Goal: Transaction & Acquisition: Purchase product/service

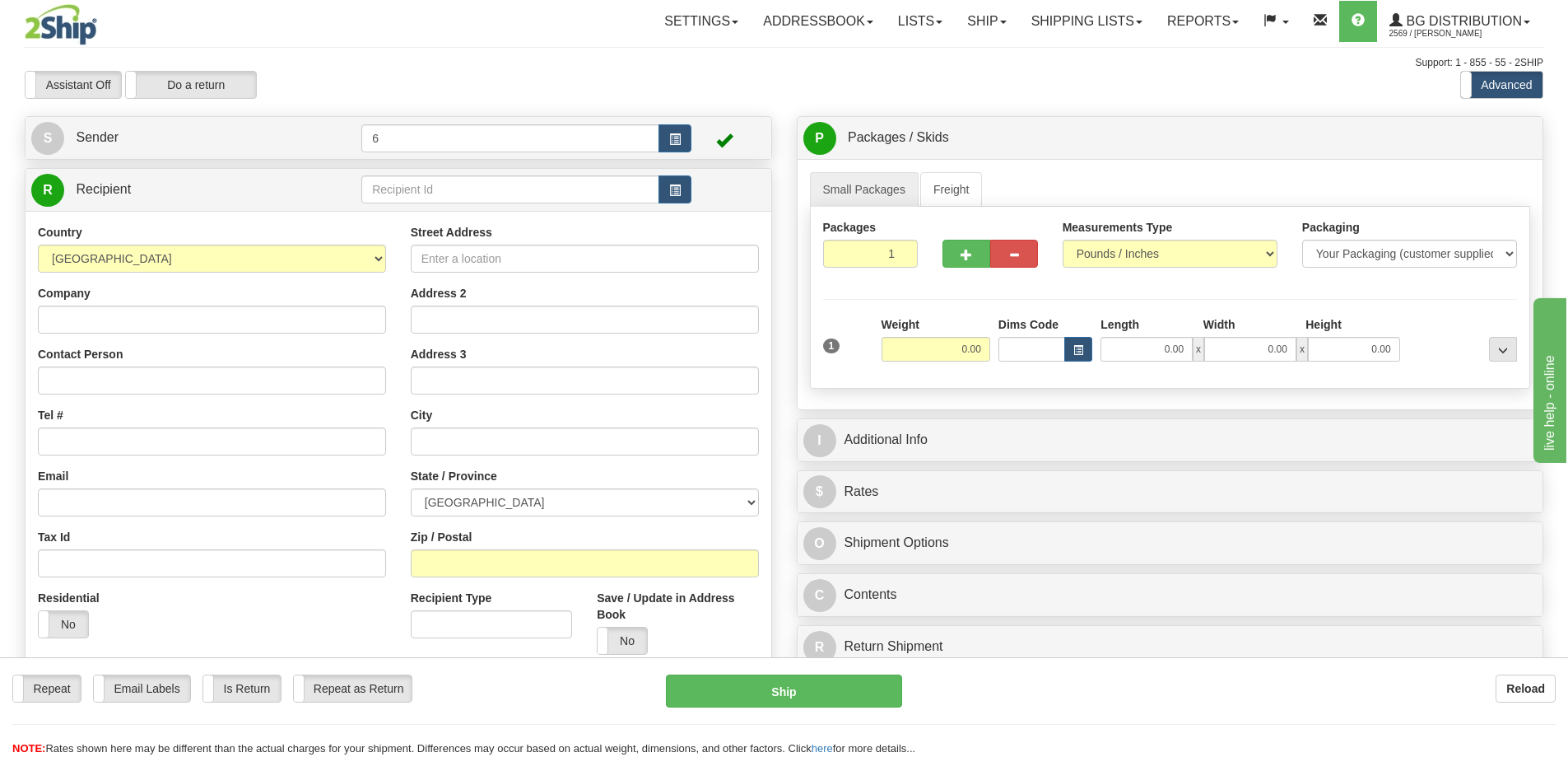
click at [164, 102] on div "Toggle navigation Settings Shipping Preferences Fields Preferences New" at bounding box center [784, 476] width 1568 height 953
click at [165, 98] on label "Do a return" at bounding box center [190, 84] width 130 height 26
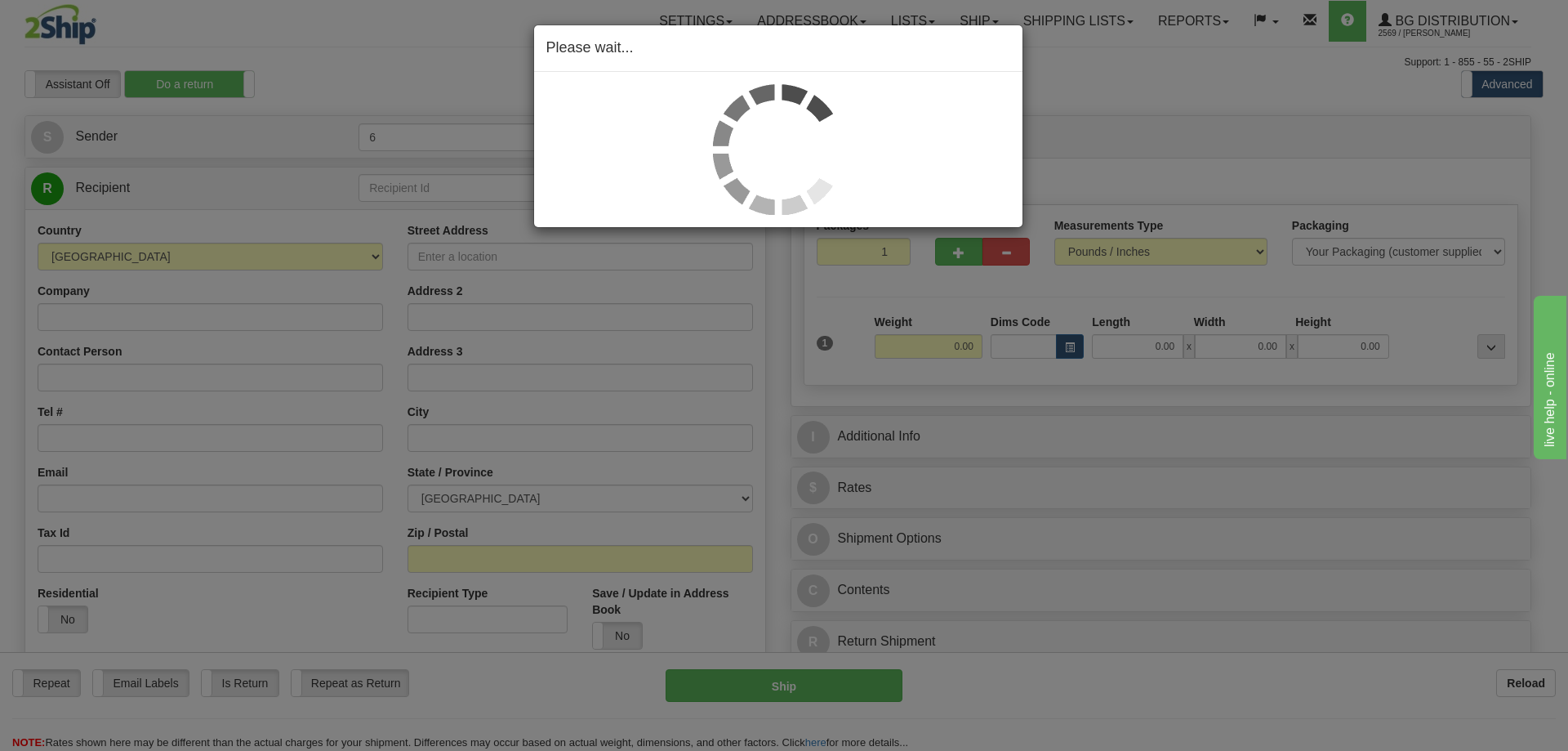
type input "6"
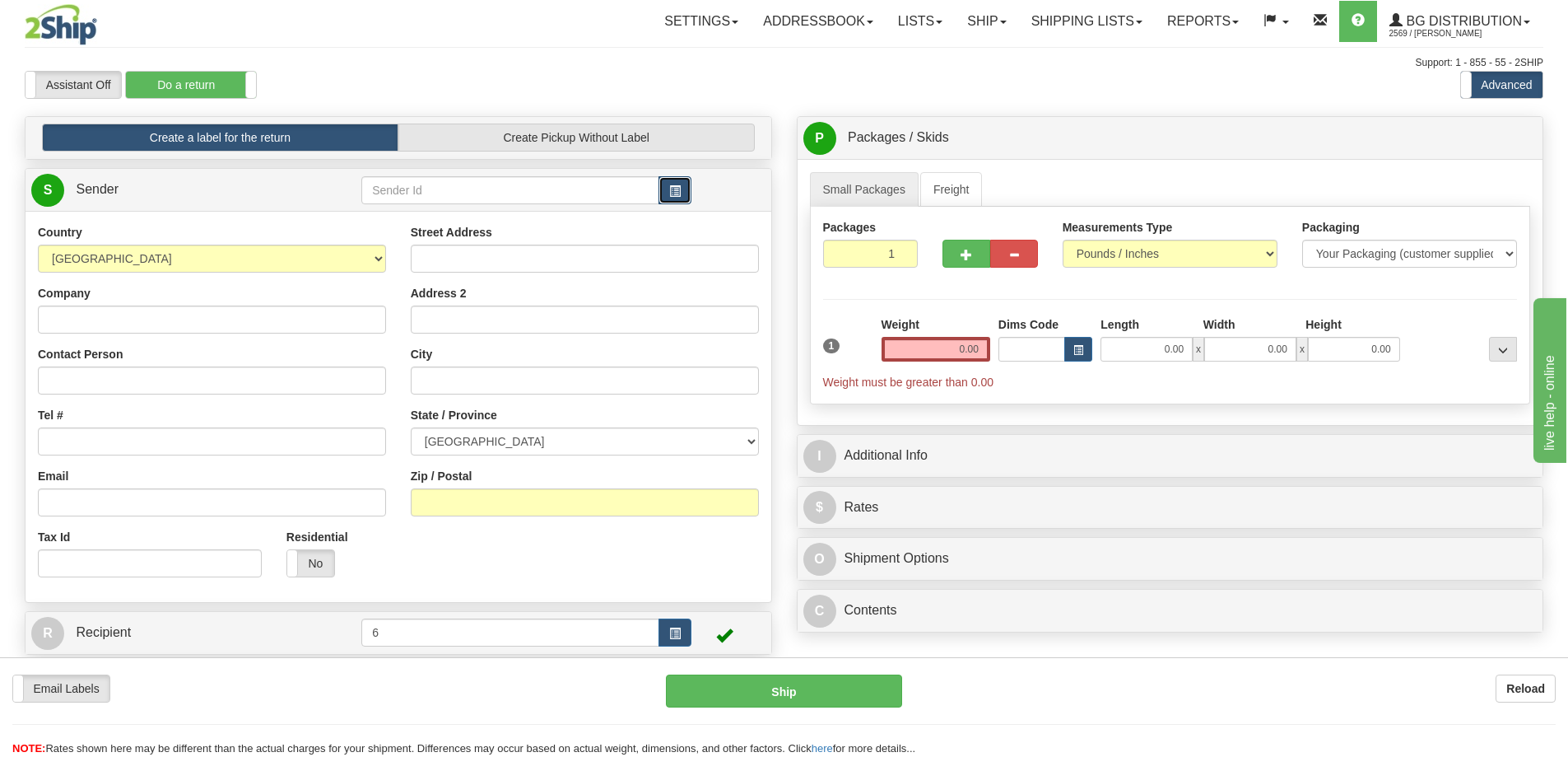
click at [671, 194] on span "button" at bounding box center [674, 191] width 12 height 11
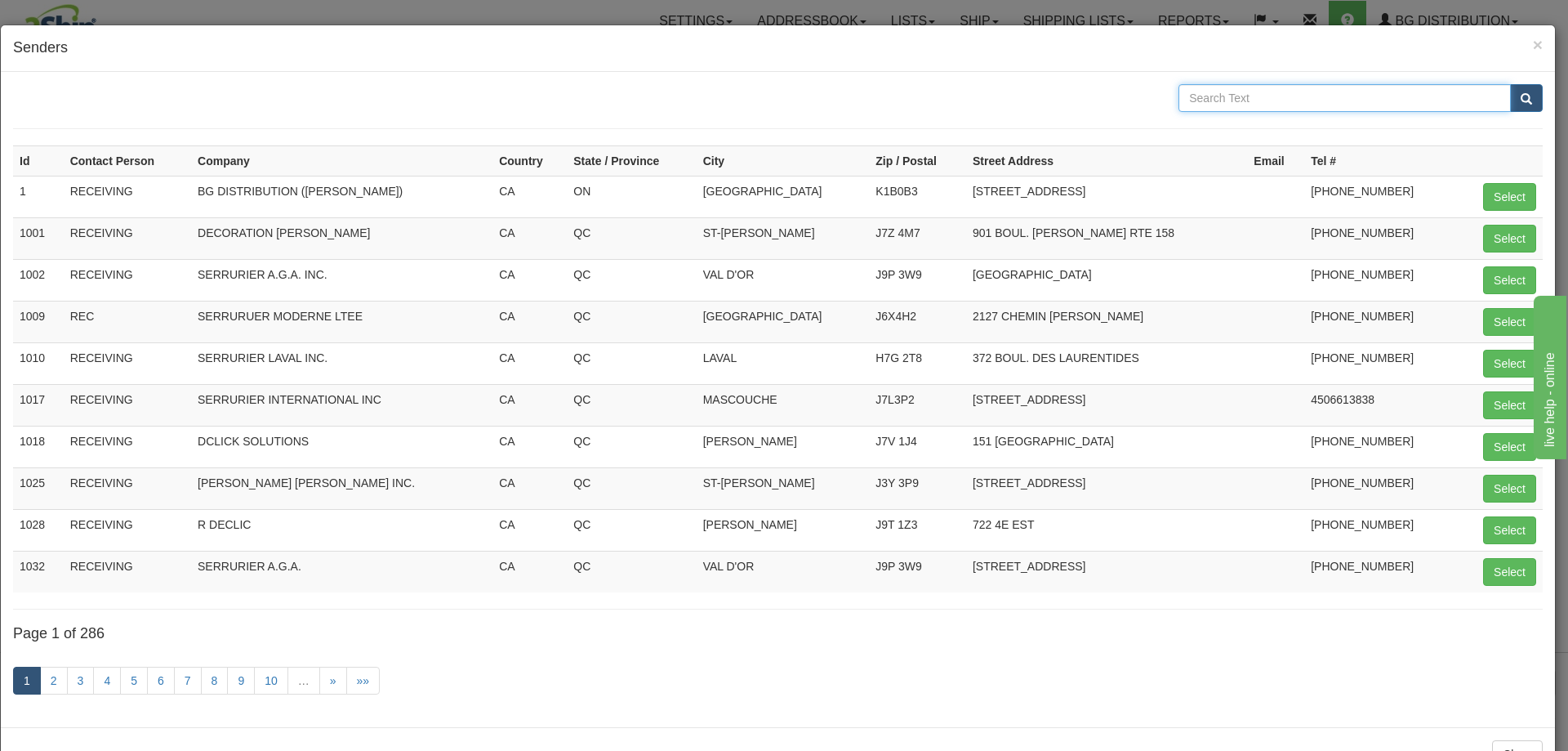
click at [1289, 97] on input "text" at bounding box center [1344, 97] width 332 height 28
type input "non"
click at [1509, 84] on button "submit" at bounding box center [1525, 97] width 33 height 28
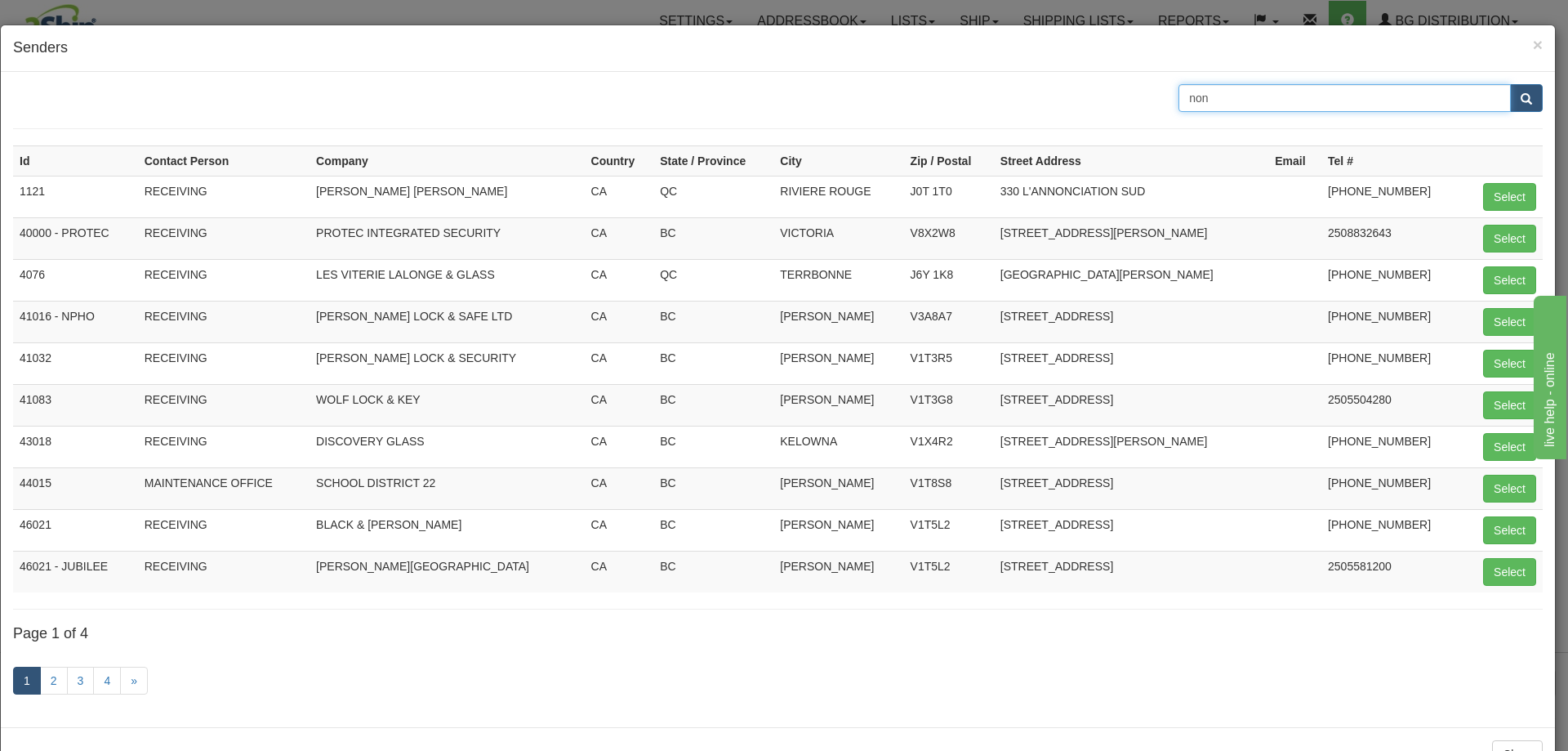
drag, startPoint x: 1305, startPoint y: 94, endPoint x: 1018, endPoint y: 133, distance: 289.6
click at [1025, 127] on form "non" at bounding box center [777, 106] width 1529 height 45
type input "[PERSON_NAME]"
click at [1509, 84] on button "submit" at bounding box center [1525, 97] width 33 height 28
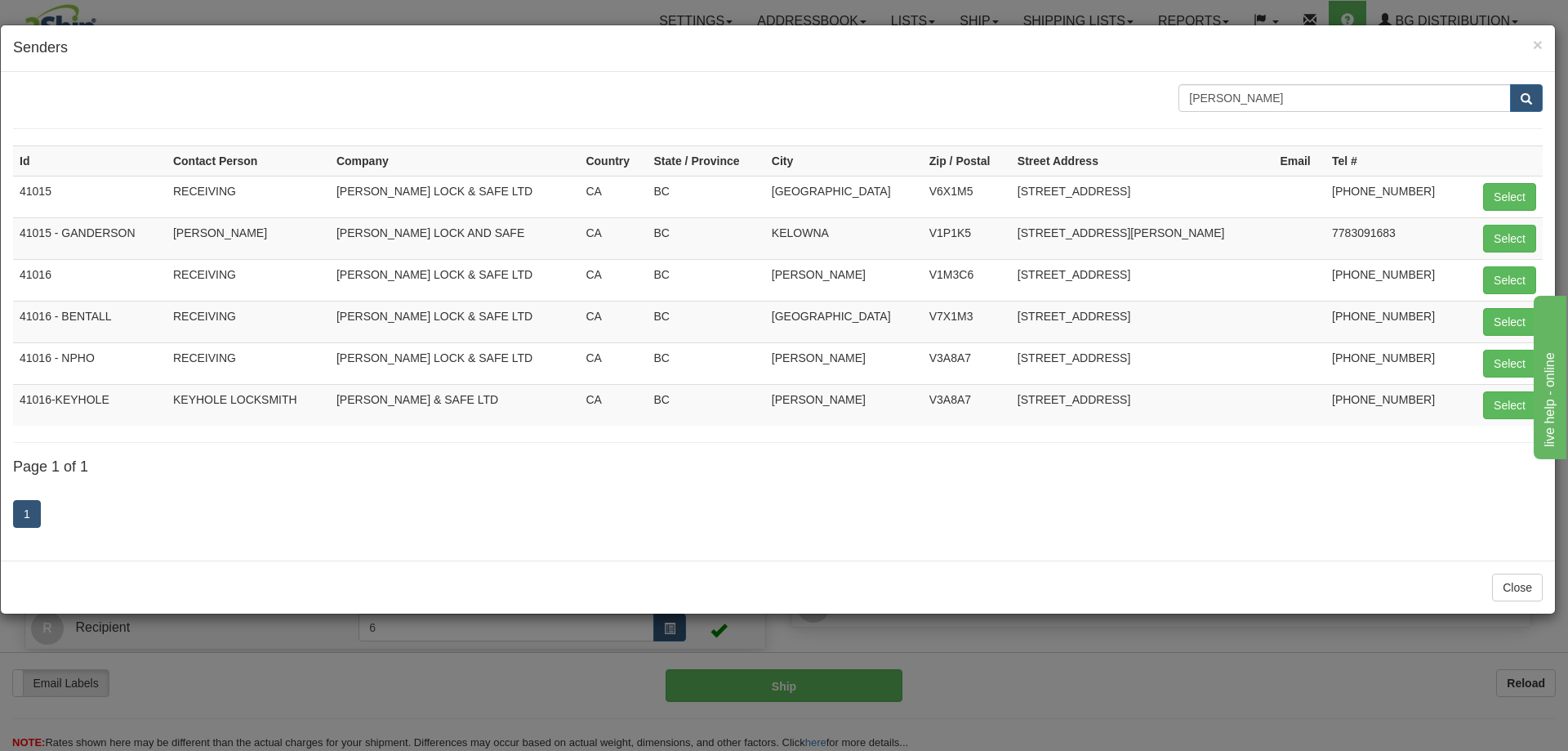
click at [84, 359] on td "41016 - NPHO" at bounding box center [90, 363] width 153 height 42
click at [1495, 362] on button "Select" at bounding box center [1509, 363] width 53 height 28
type input "41016 - NPHO"
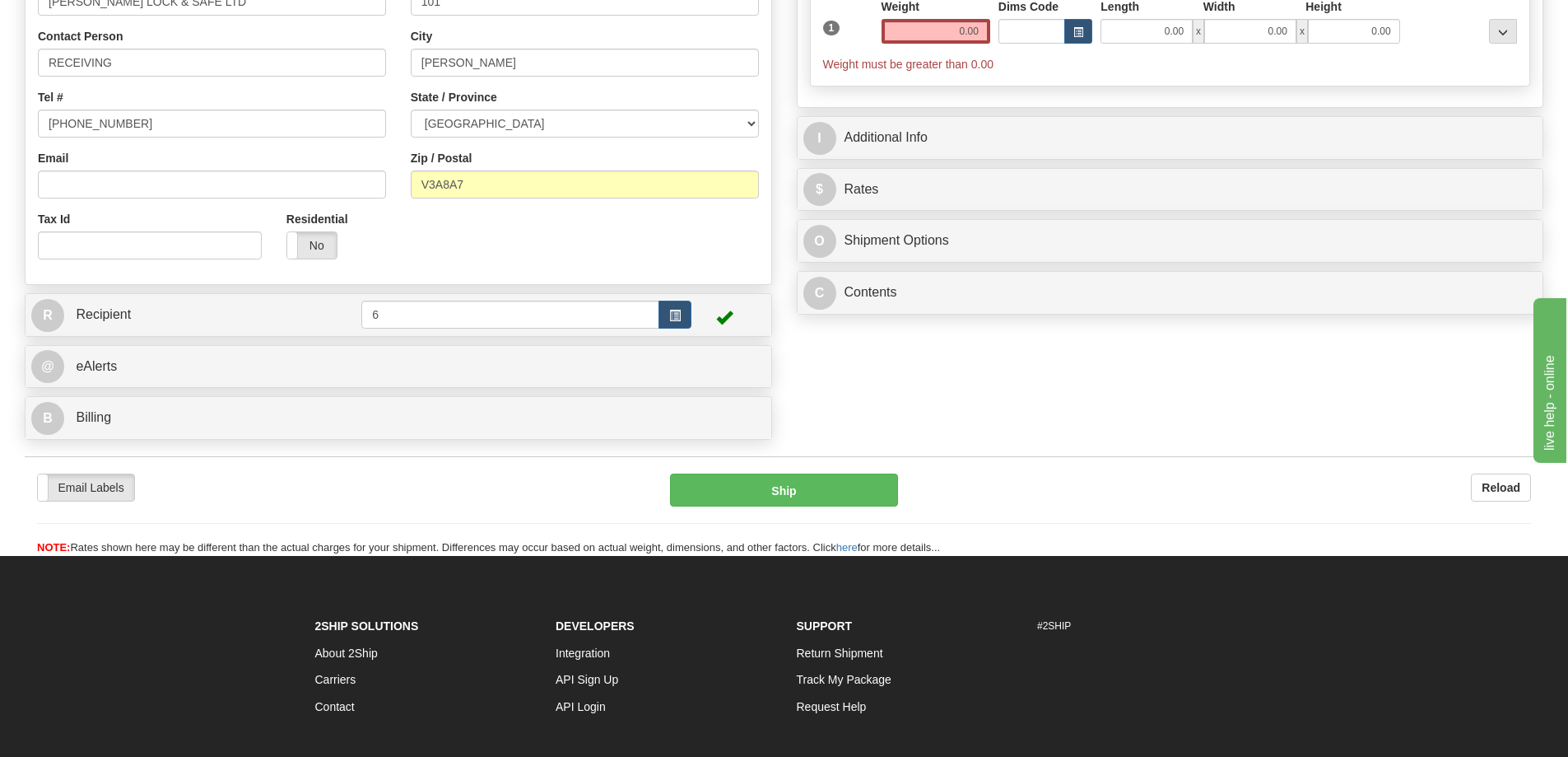
scroll to position [330, 0]
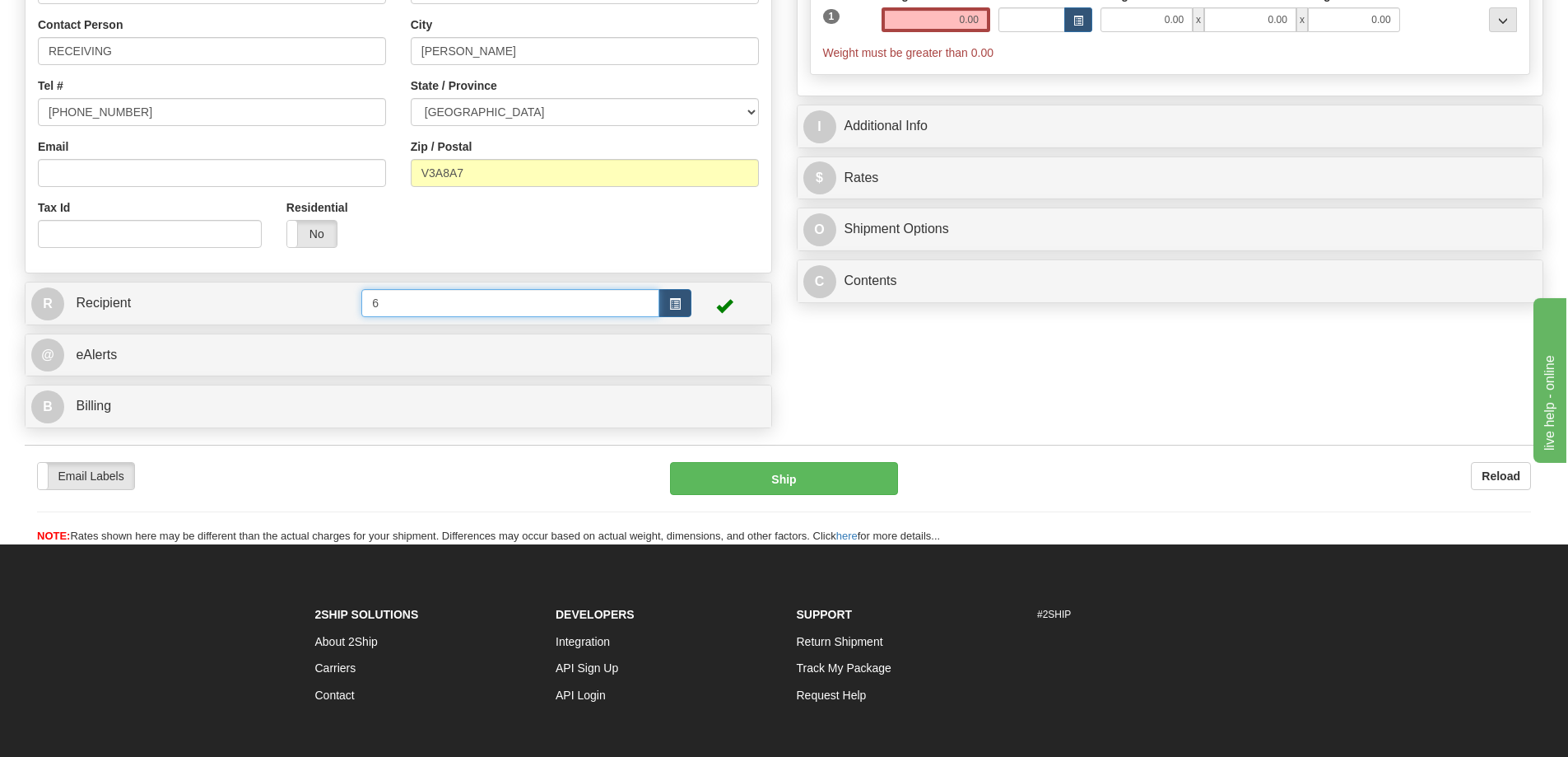
click at [575, 308] on input "6" at bounding box center [511, 303] width 298 height 28
click at [675, 305] on span "button" at bounding box center [674, 304] width 12 height 11
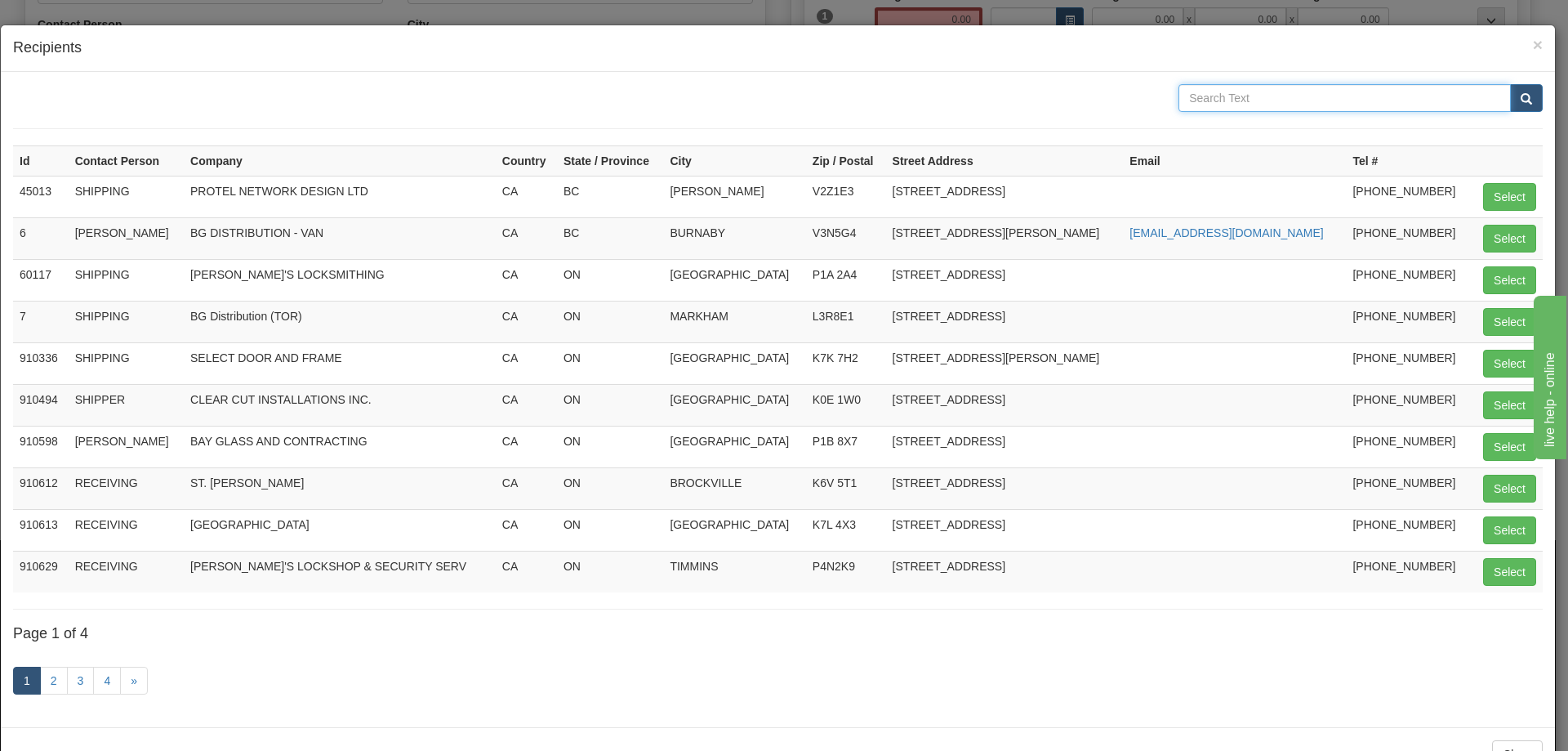
click at [1264, 89] on input "text" at bounding box center [1344, 97] width 332 height 28
type input "[PERSON_NAME]"
click at [1509, 84] on button "submit" at bounding box center [1525, 97] width 33 height 28
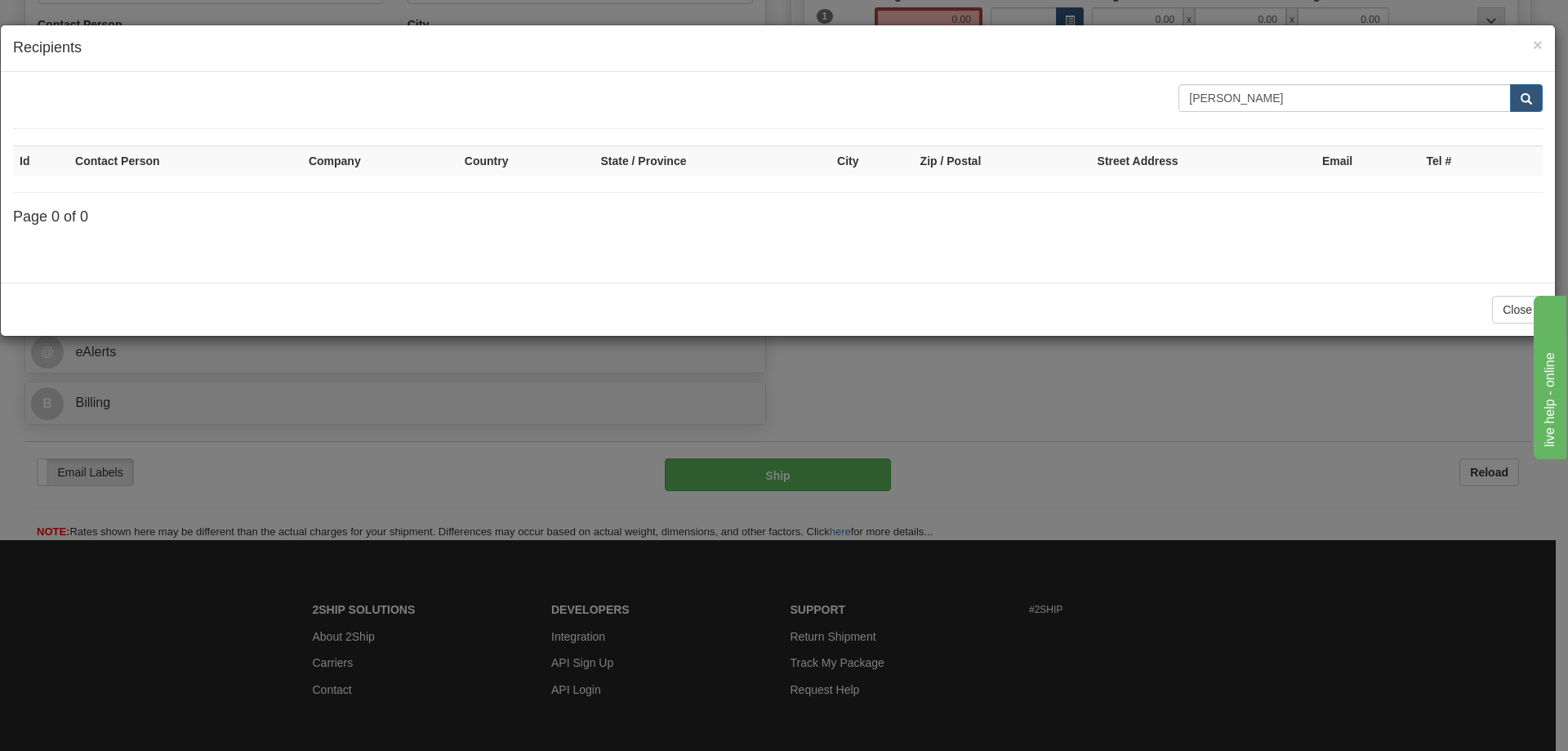
click at [1543, 43] on div "× Recipients" at bounding box center [777, 48] width 1554 height 46
click at [1540, 45] on span "×" at bounding box center [1537, 44] width 10 height 19
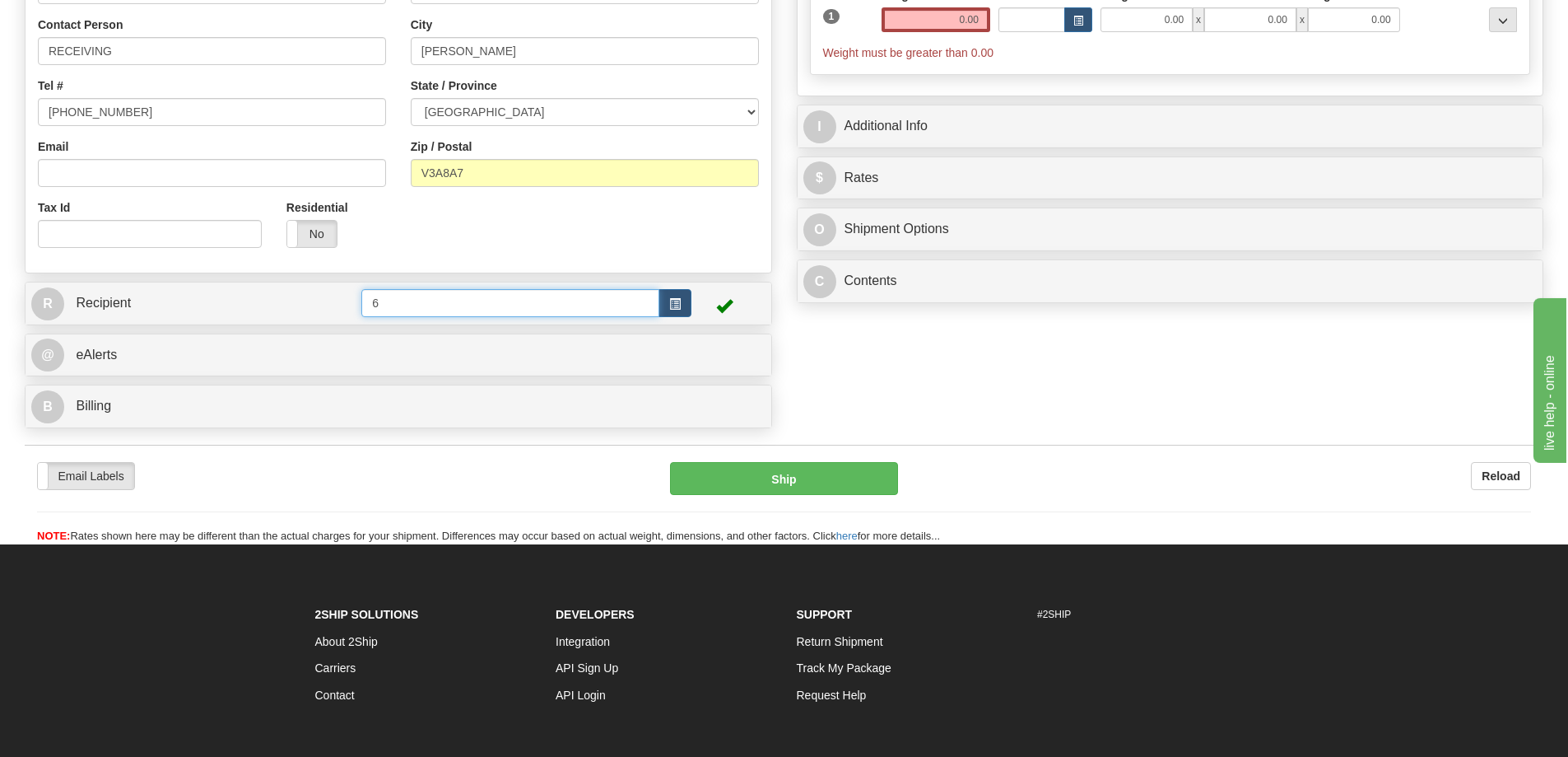
click at [435, 312] on input "6" at bounding box center [511, 303] width 298 height 28
drag, startPoint x: 437, startPoint y: 311, endPoint x: 242, endPoint y: 315, distance: 195.0
click at [250, 315] on tr "R Recipient 6" at bounding box center [399, 304] width 734 height 34
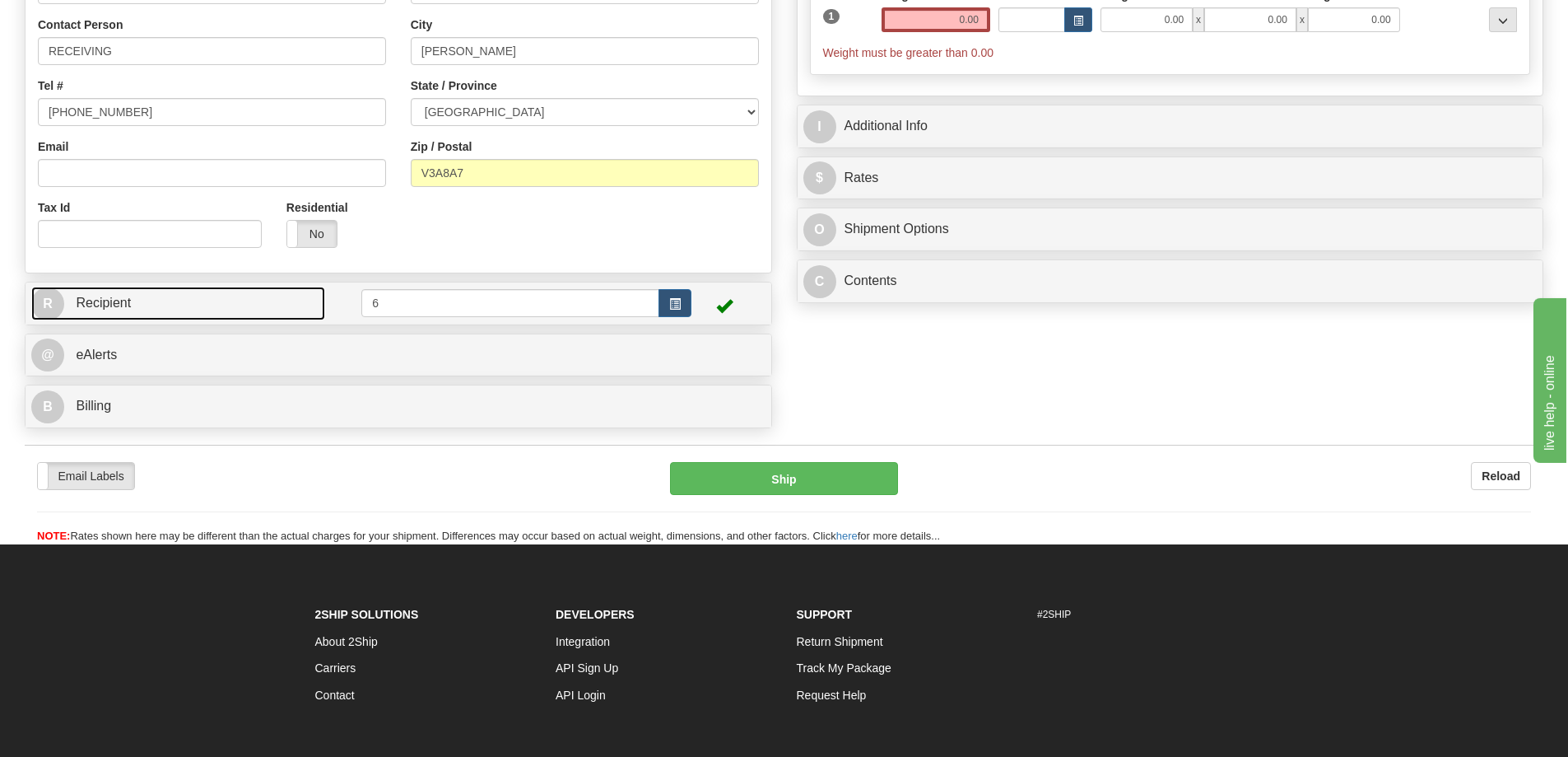
click at [253, 306] on link "R Recipient" at bounding box center [178, 304] width 293 height 34
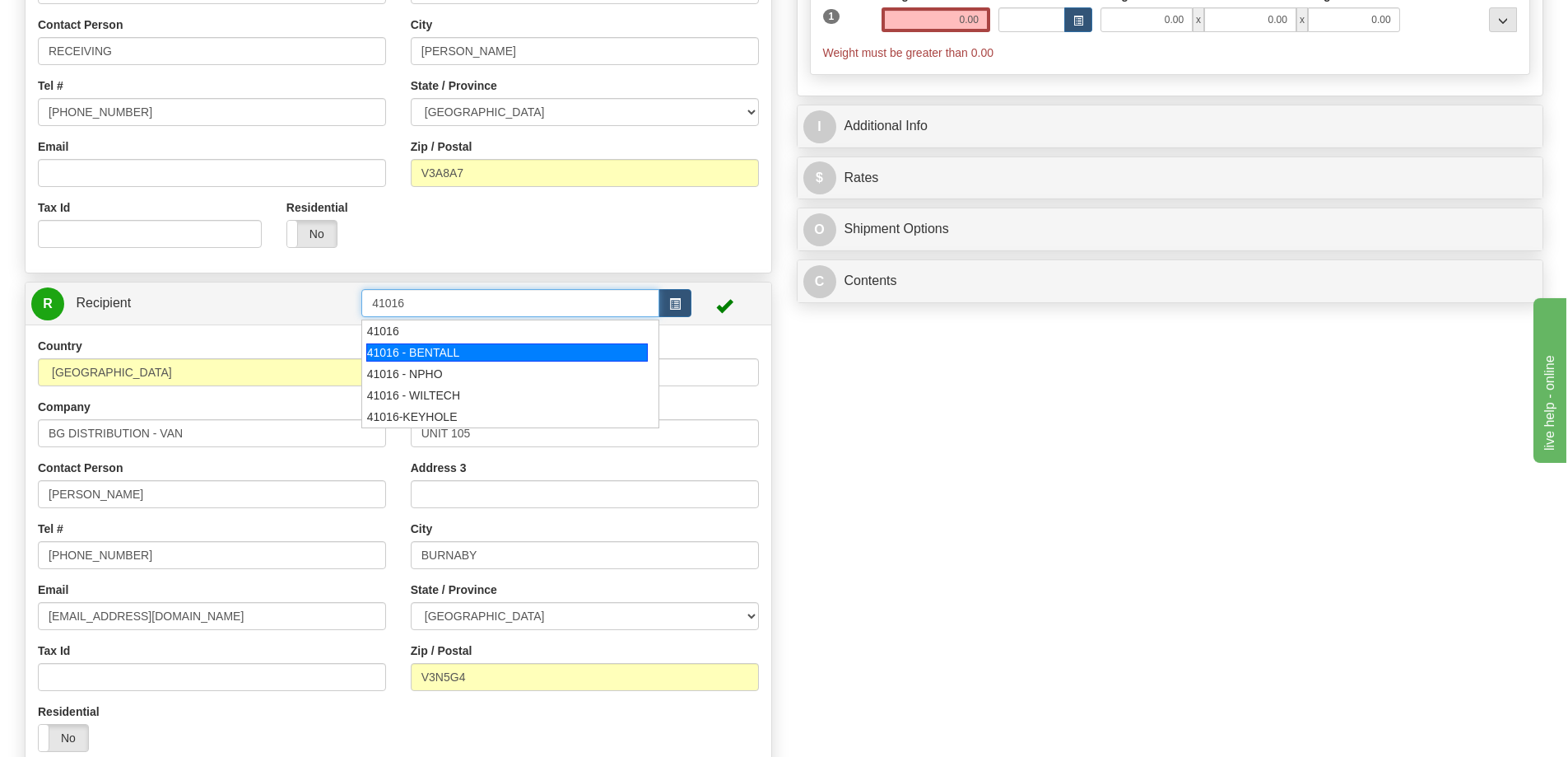
click at [425, 357] on div "41016 - BENTALL" at bounding box center [507, 352] width 283 height 18
type input "41016 - BENTALL"
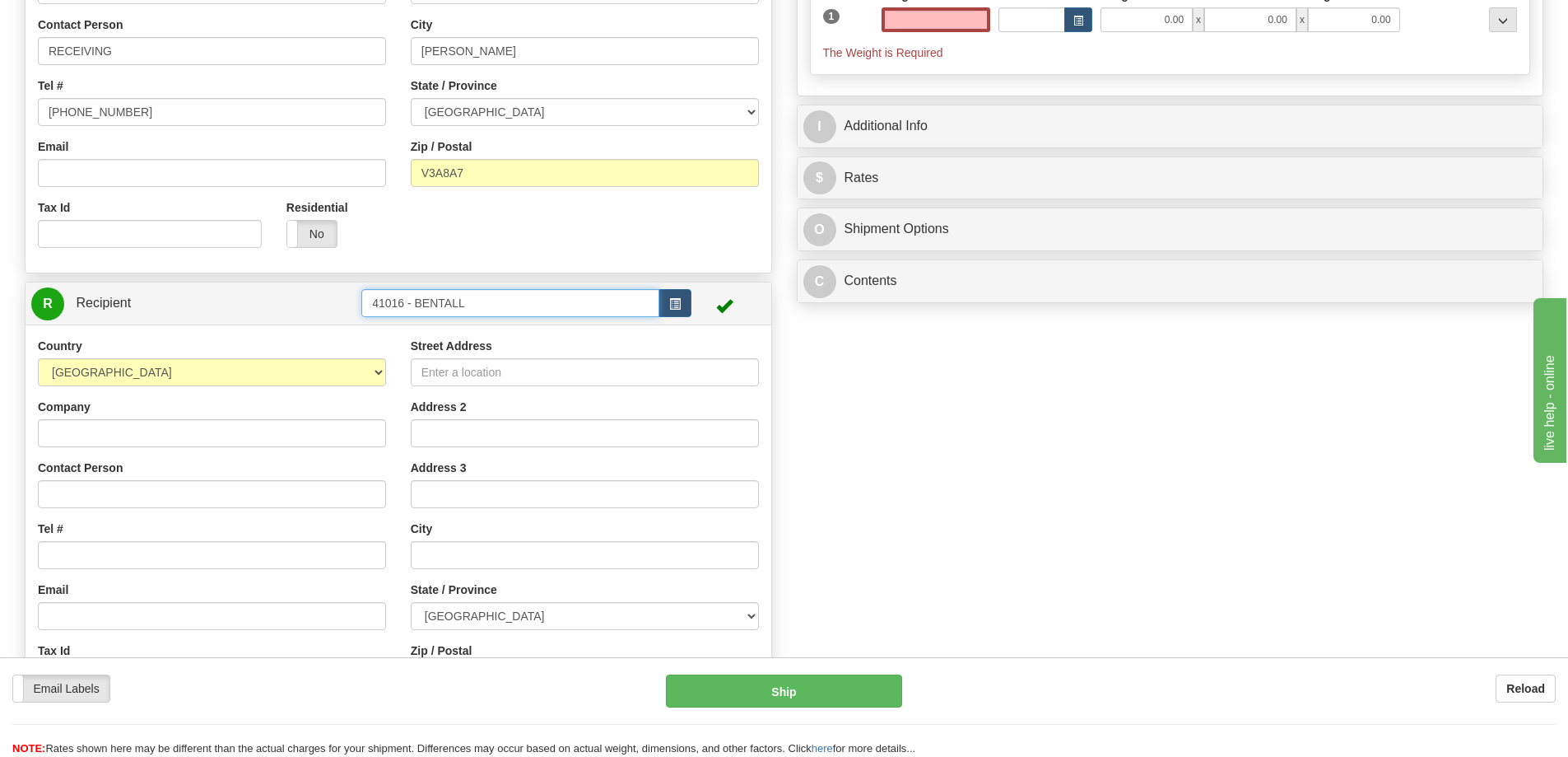
type input "0.00"
click at [482, 311] on input "41016 - BENTALL" at bounding box center [511, 303] width 298 height 28
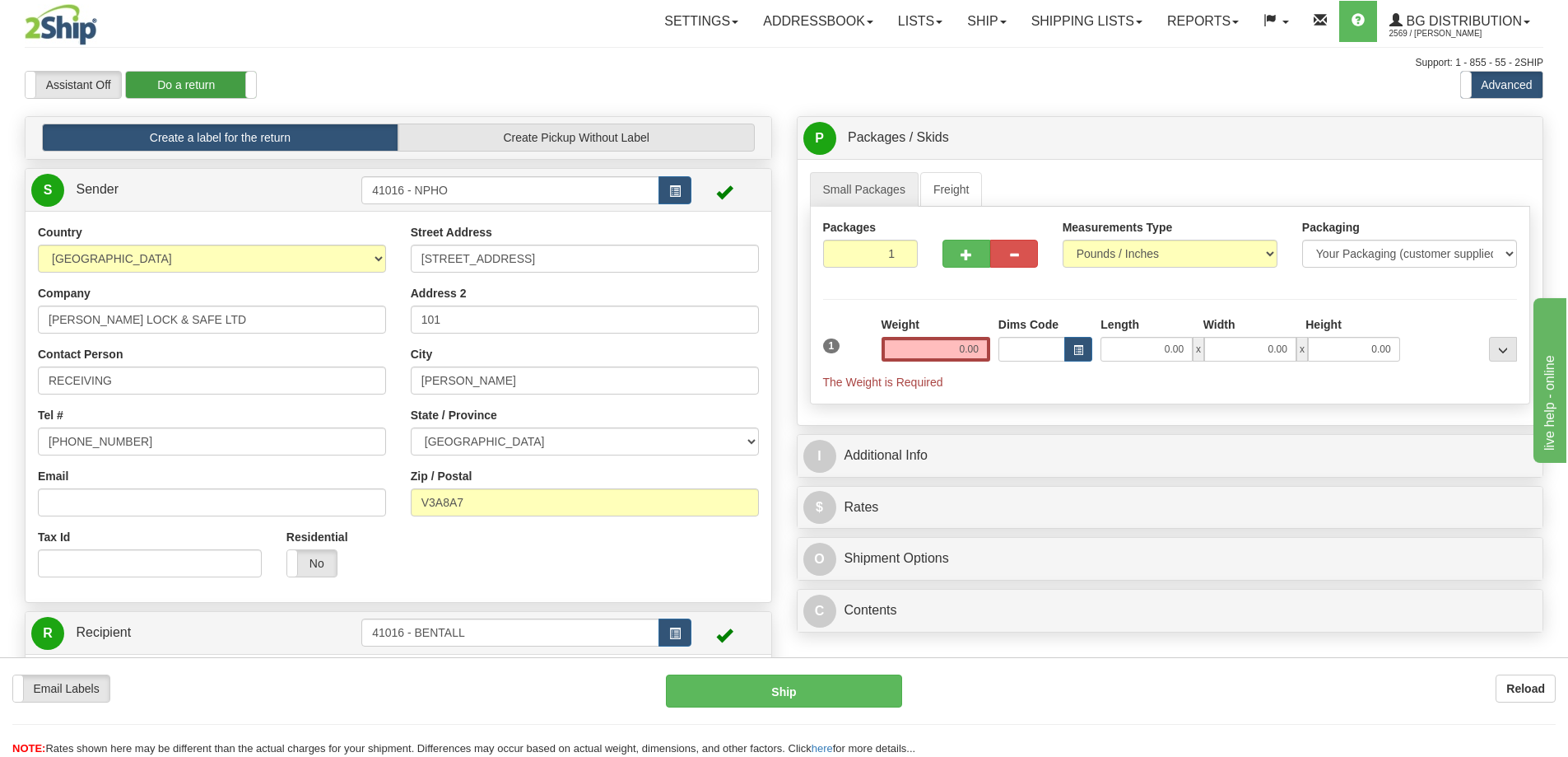
click at [217, 81] on label "Do a return" at bounding box center [190, 84] width 130 height 26
type input "41016 - BENTALL"
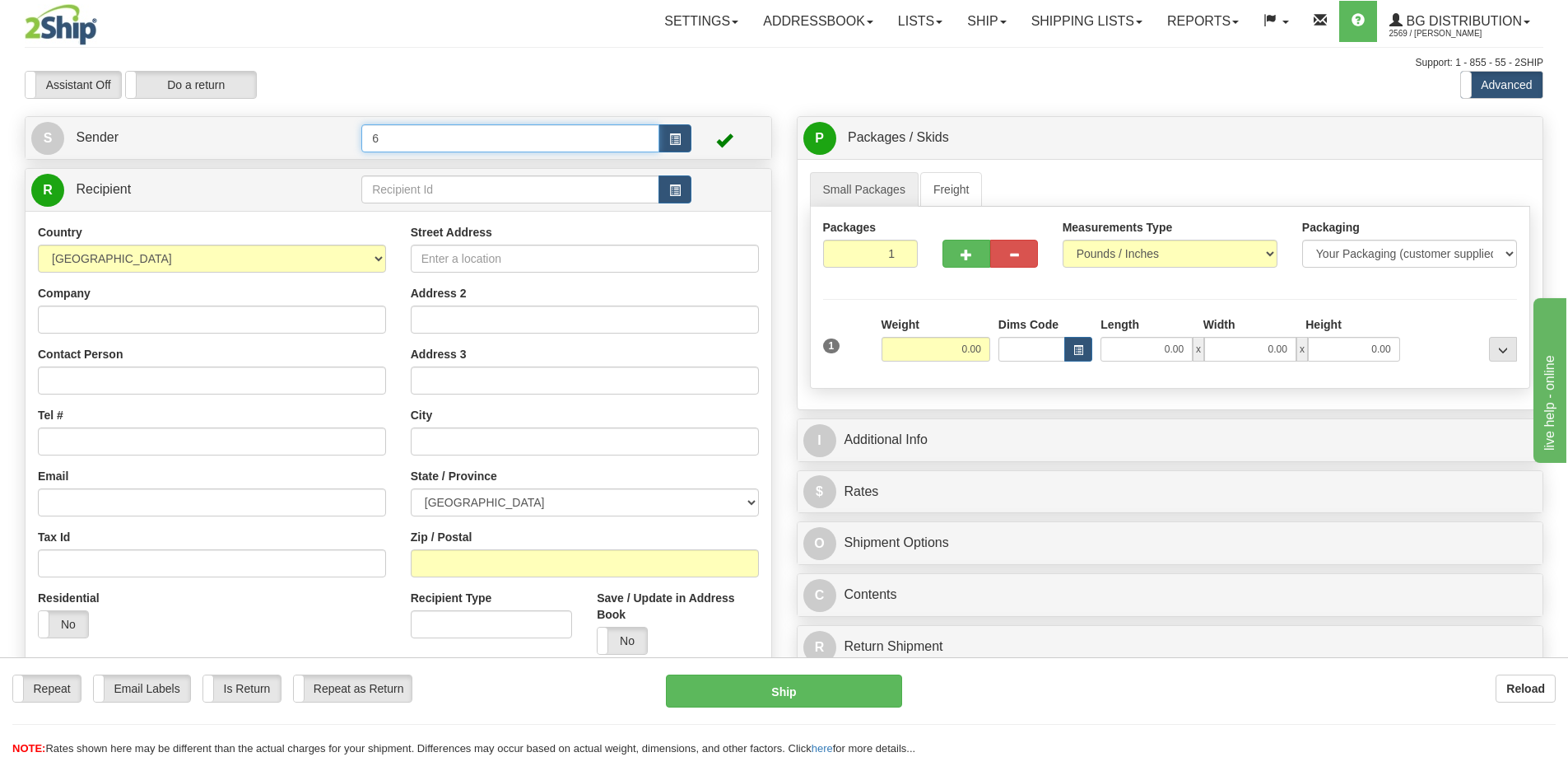
click at [407, 131] on input "6" at bounding box center [511, 137] width 298 height 28
click at [671, 131] on button "button" at bounding box center [675, 137] width 33 height 28
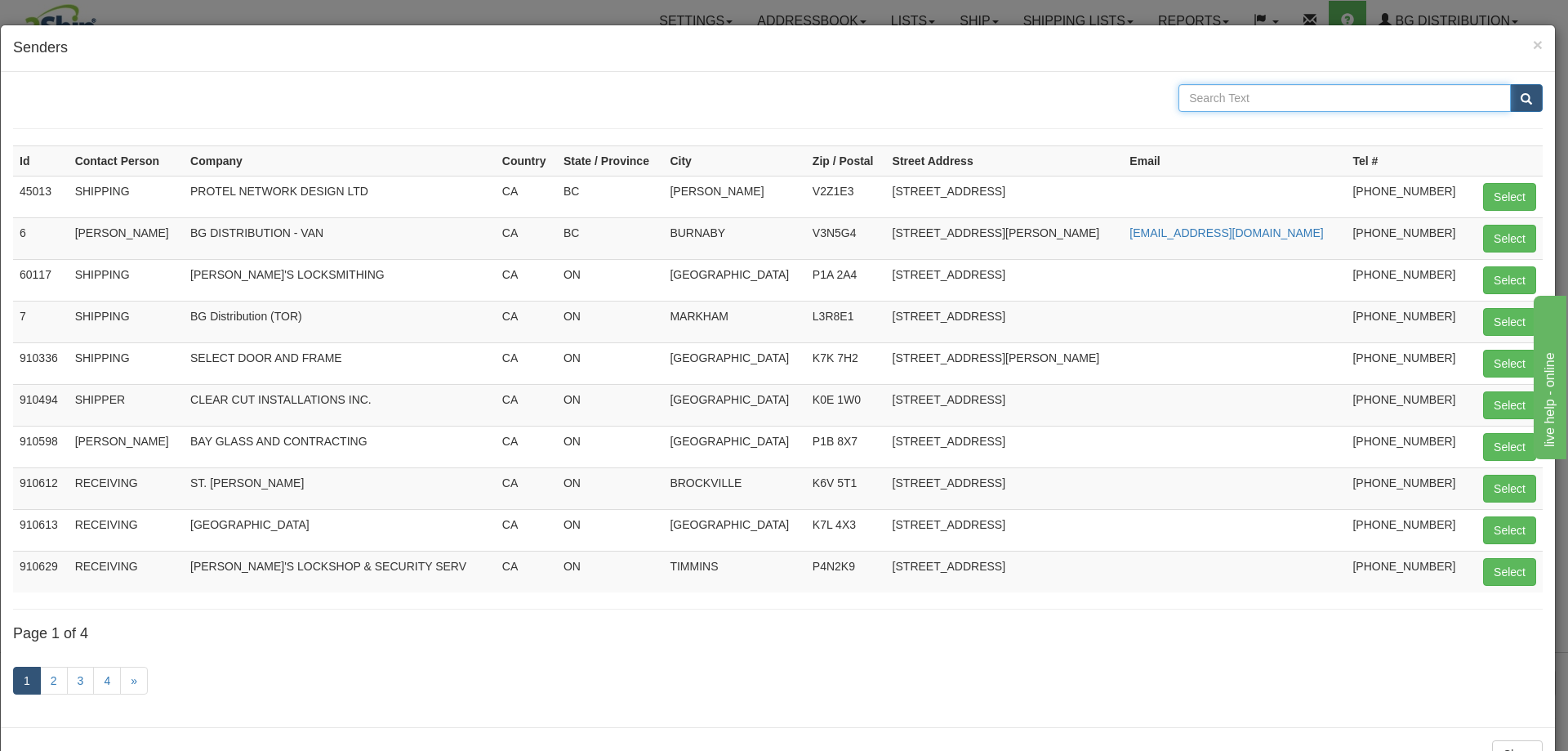
click at [1273, 102] on input "text" at bounding box center [1344, 97] width 332 height 28
type input "[PERSON_NAME]"
click at [1509, 84] on button "submit" at bounding box center [1525, 97] width 33 height 28
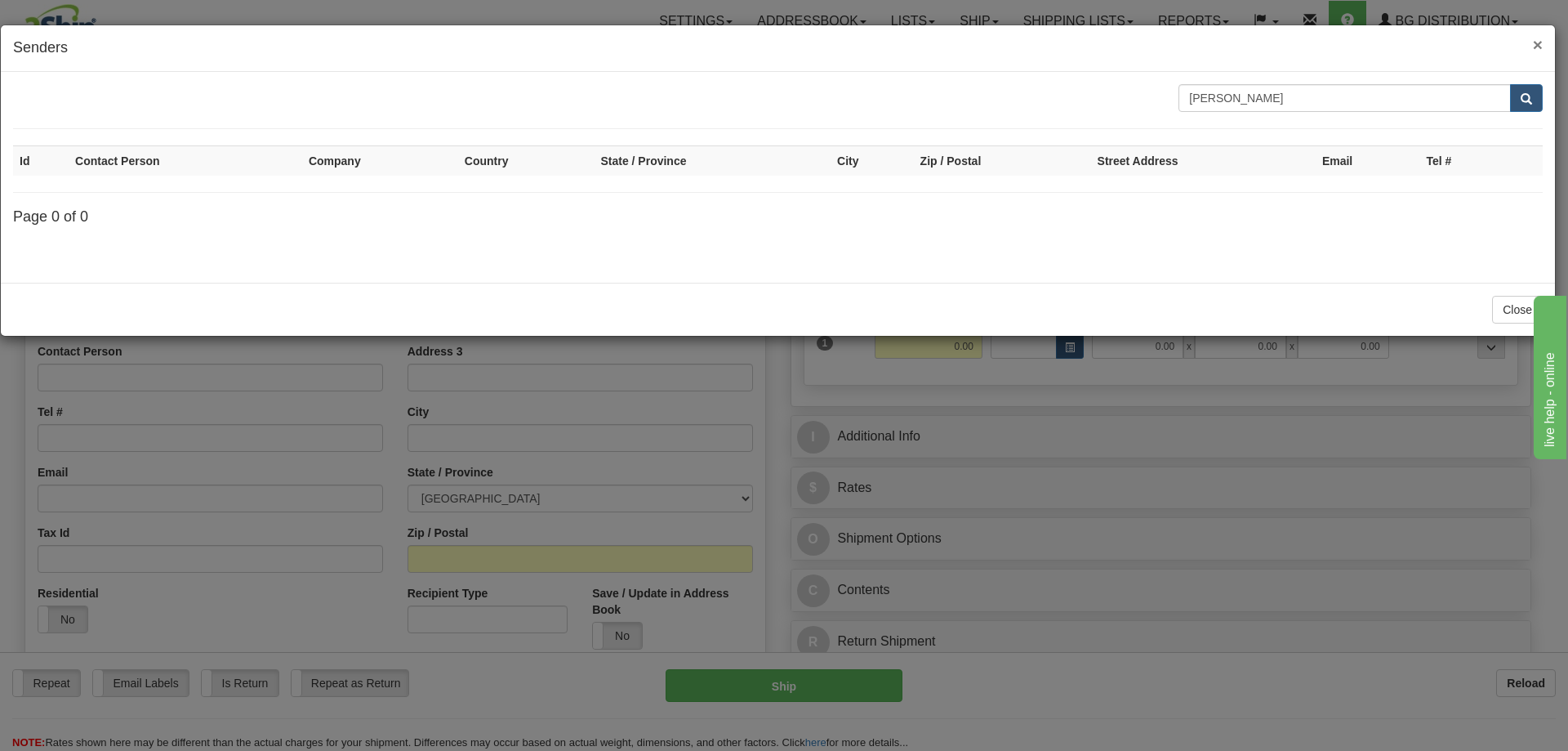
click at [1539, 46] on span "×" at bounding box center [1537, 44] width 10 height 19
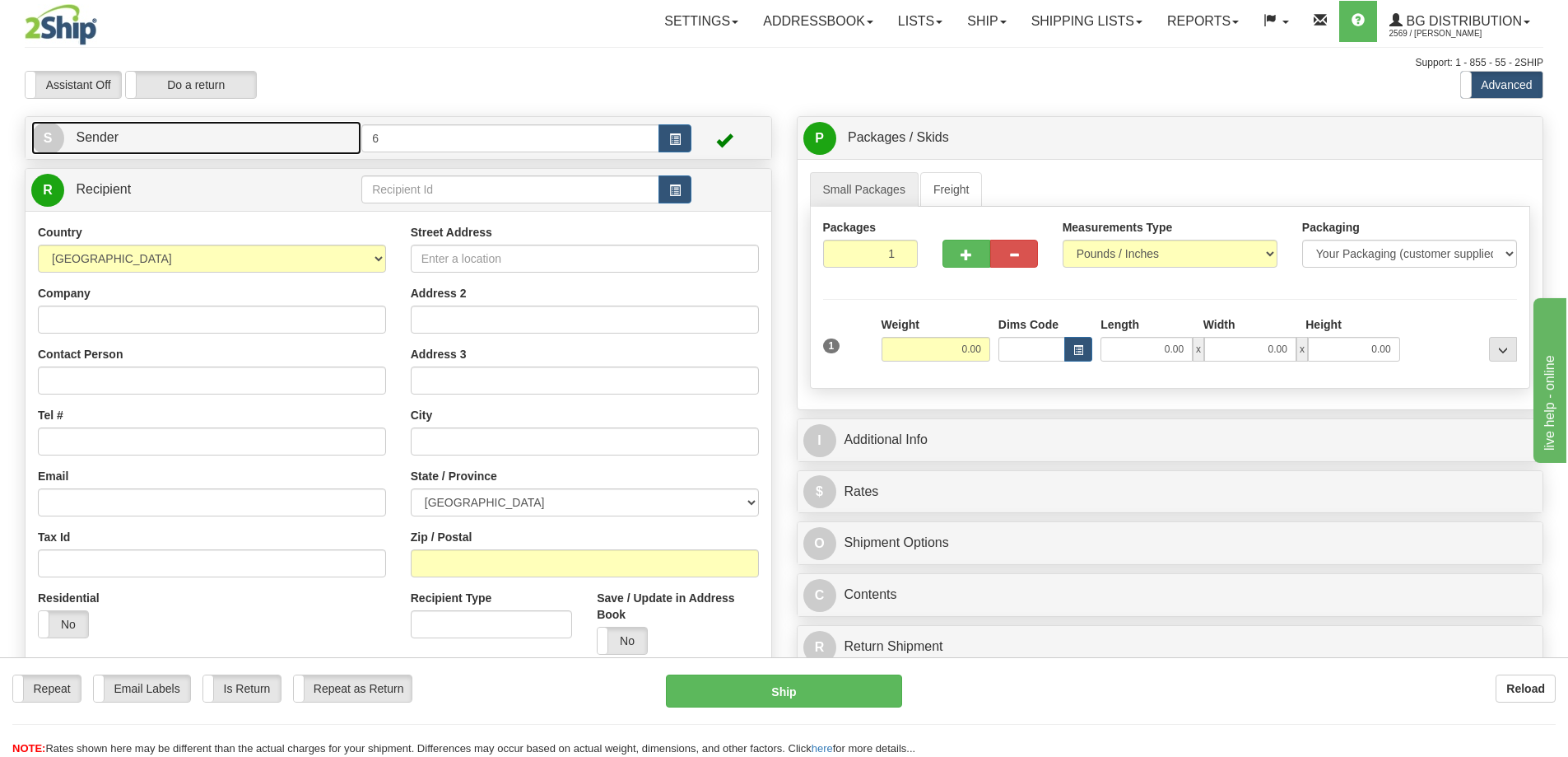
click at [301, 140] on link "S Sender" at bounding box center [197, 138] width 330 height 34
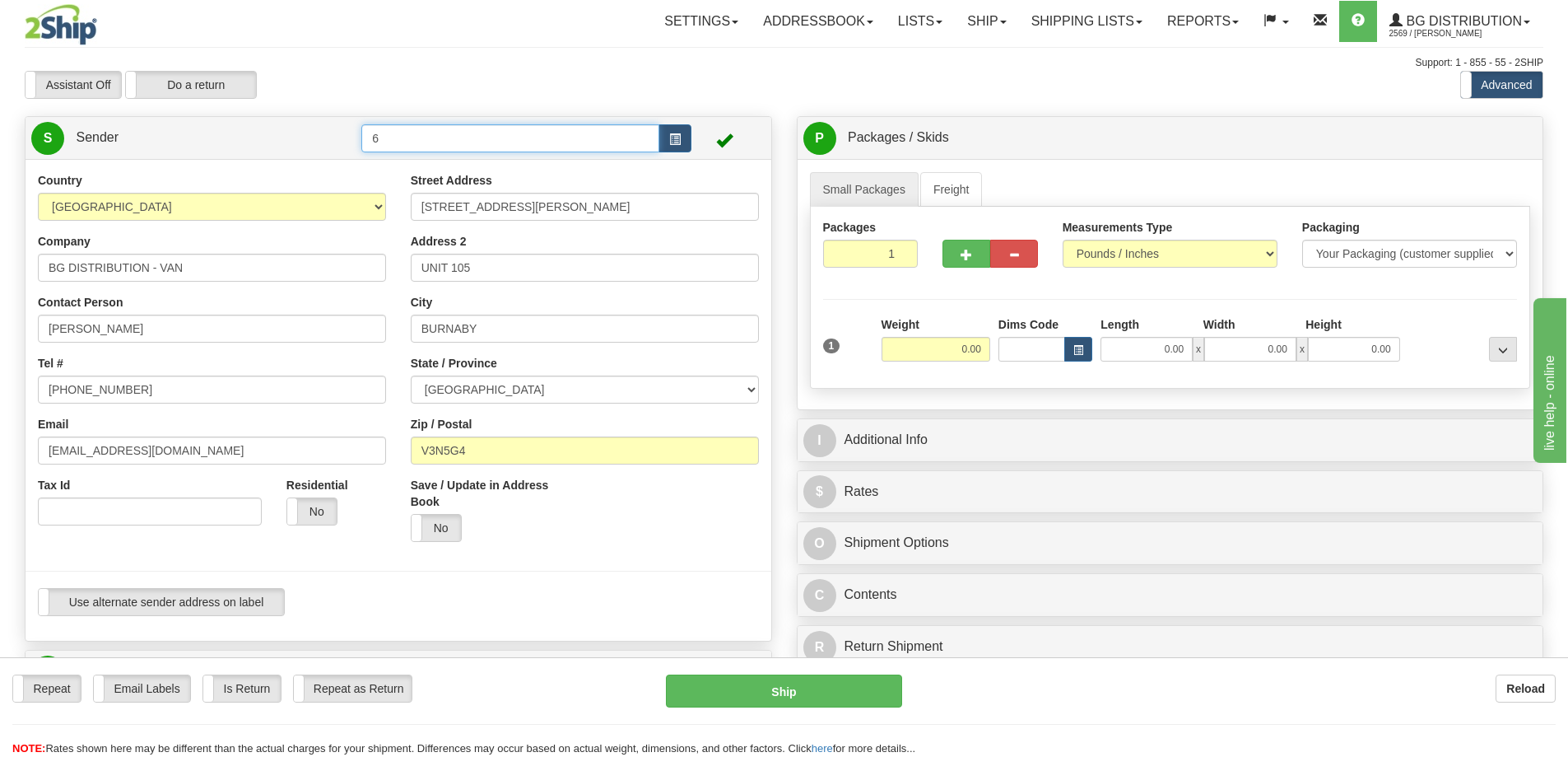
drag, startPoint x: 422, startPoint y: 144, endPoint x: 213, endPoint y: 150, distance: 209.1
click at [219, 150] on tr "S Sender 6" at bounding box center [399, 138] width 734 height 34
click at [678, 136] on span "button" at bounding box center [674, 139] width 12 height 11
click at [683, 144] on button "button" at bounding box center [675, 137] width 33 height 28
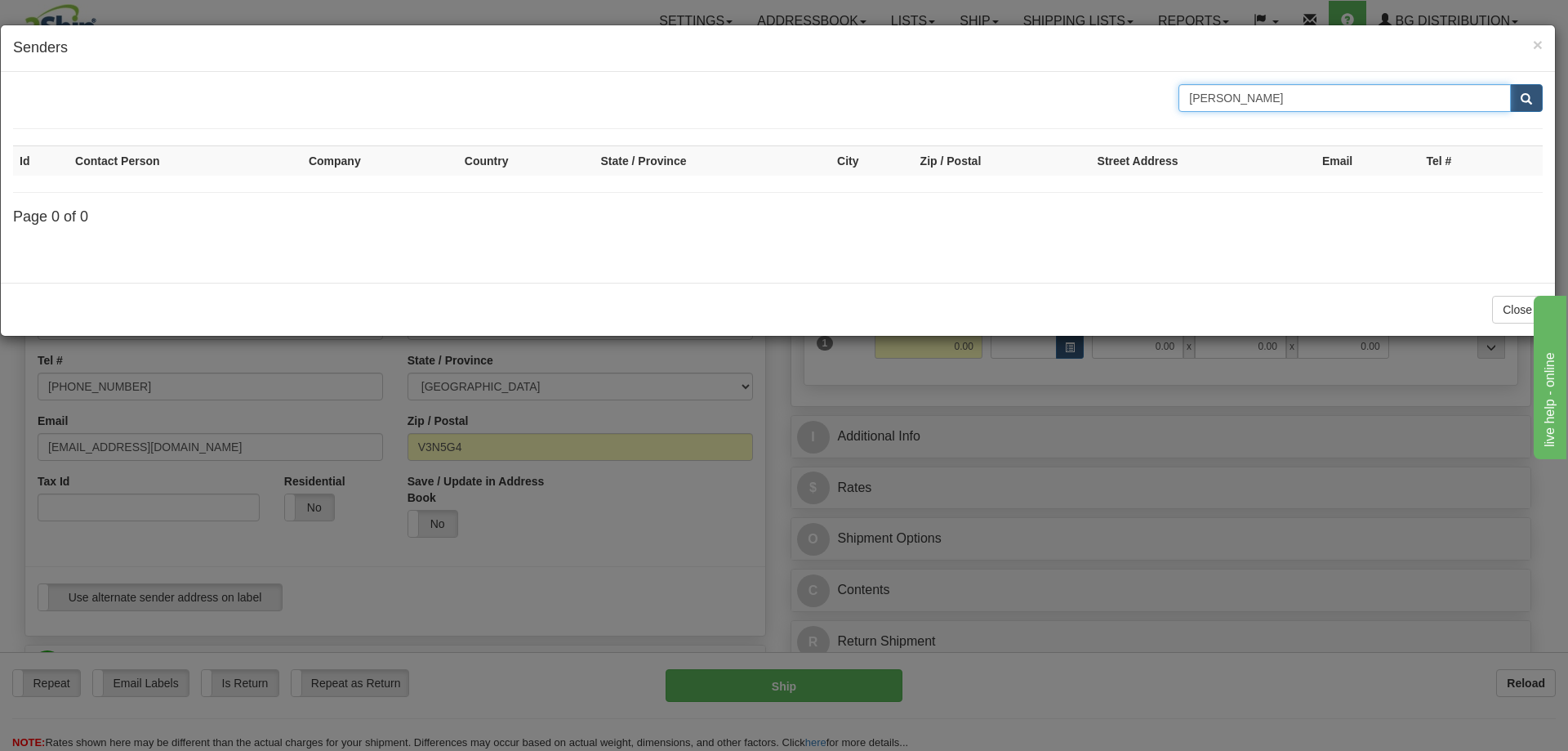
drag, startPoint x: 1327, startPoint y: 94, endPoint x: 1004, endPoint y: 132, distance: 325.2
click at [1020, 128] on form "[PERSON_NAME]" at bounding box center [777, 106] width 1529 height 45
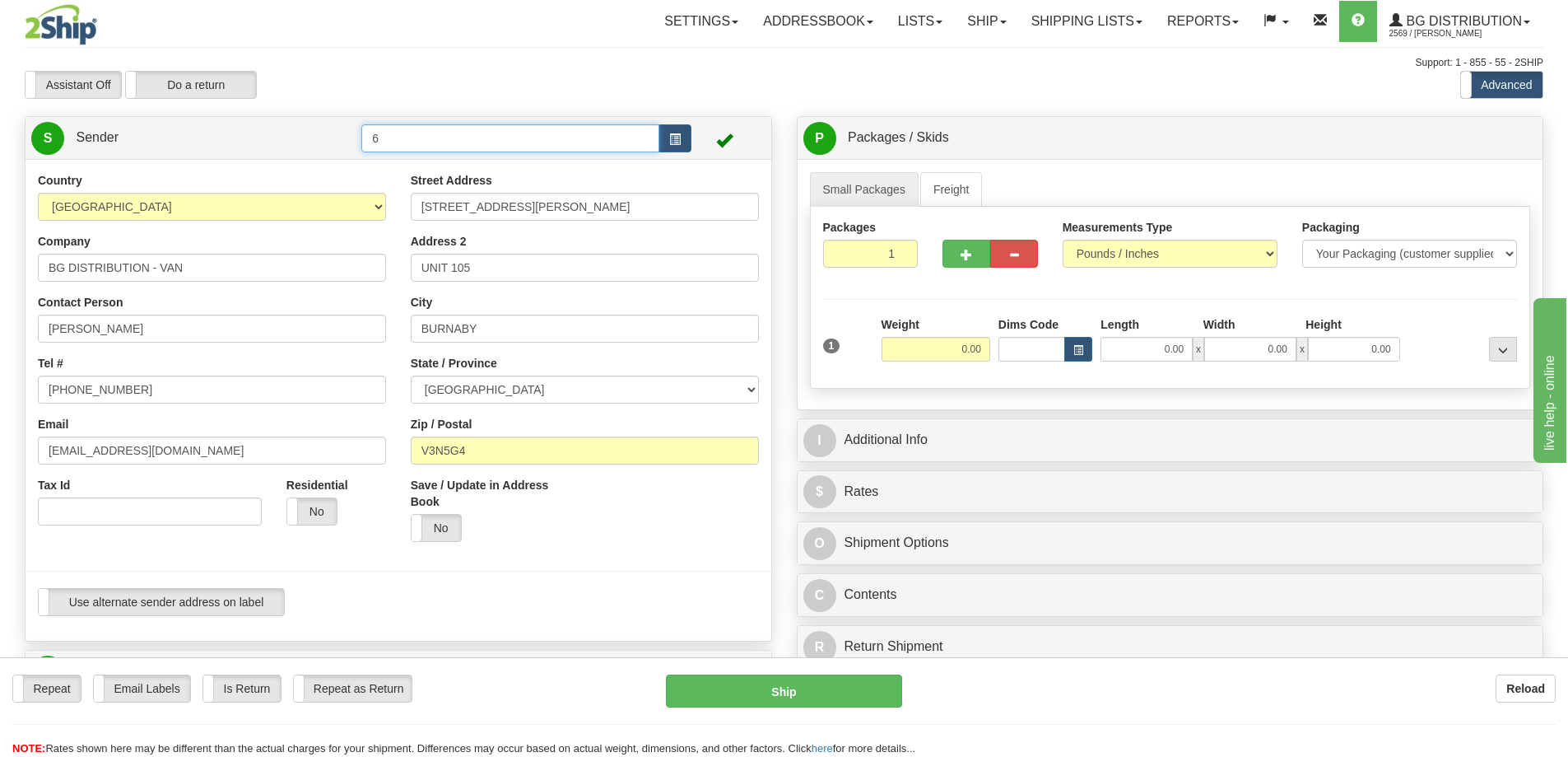
drag, startPoint x: 415, startPoint y: 134, endPoint x: 273, endPoint y: 147, distance: 142.6
click at [285, 139] on tr "S Sender 6" at bounding box center [399, 138] width 734 height 34
type input "41016"
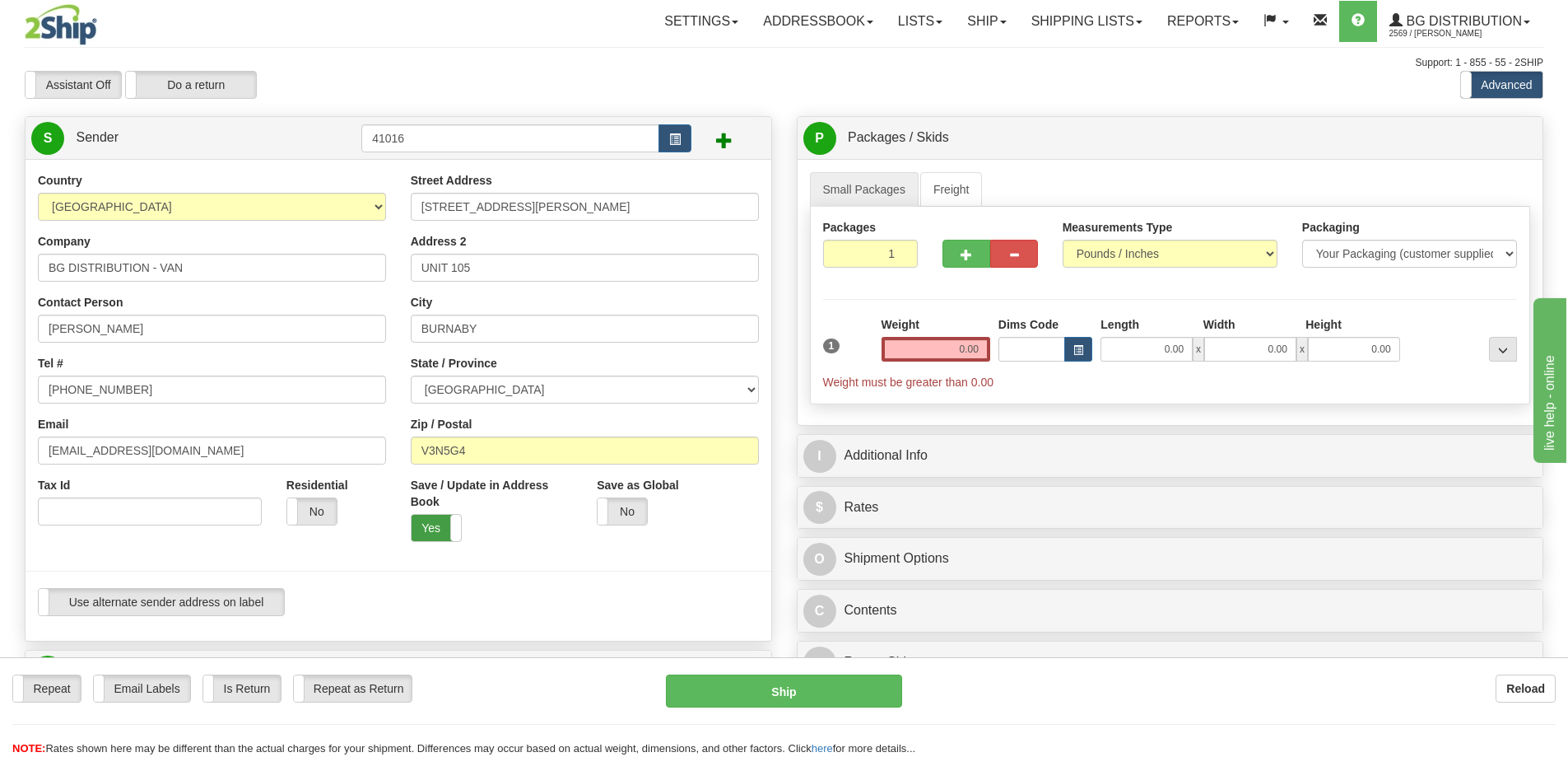
click at [442, 533] on label "Yes" at bounding box center [435, 527] width 49 height 26
drag, startPoint x: 451, startPoint y: 142, endPoint x: 158, endPoint y: 183, distance: 295.9
click at [205, 159] on div "S Sender 41016" at bounding box center [398, 137] width 746 height 42
drag, startPoint x: 195, startPoint y: 271, endPoint x: -183, endPoint y: 303, distance: 379.4
click at [0, 303] on html "Training Course Close Toggle navigation Settings Shipping Preferences New Sende…" at bounding box center [784, 378] width 1568 height 757
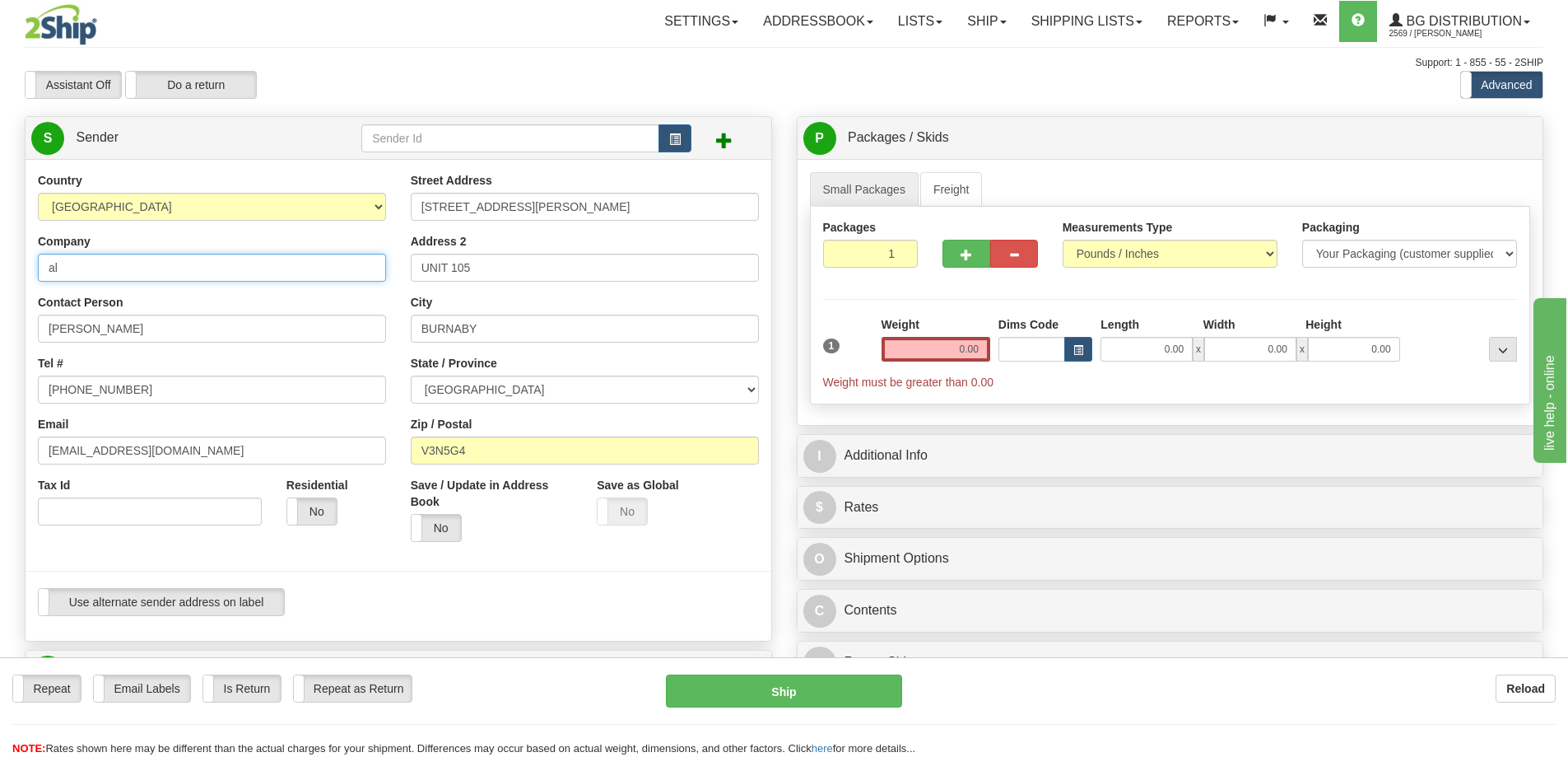
type input "a"
type input "[PERSON_NAME] LOCK & SAFE"
type input "SHIPPER"
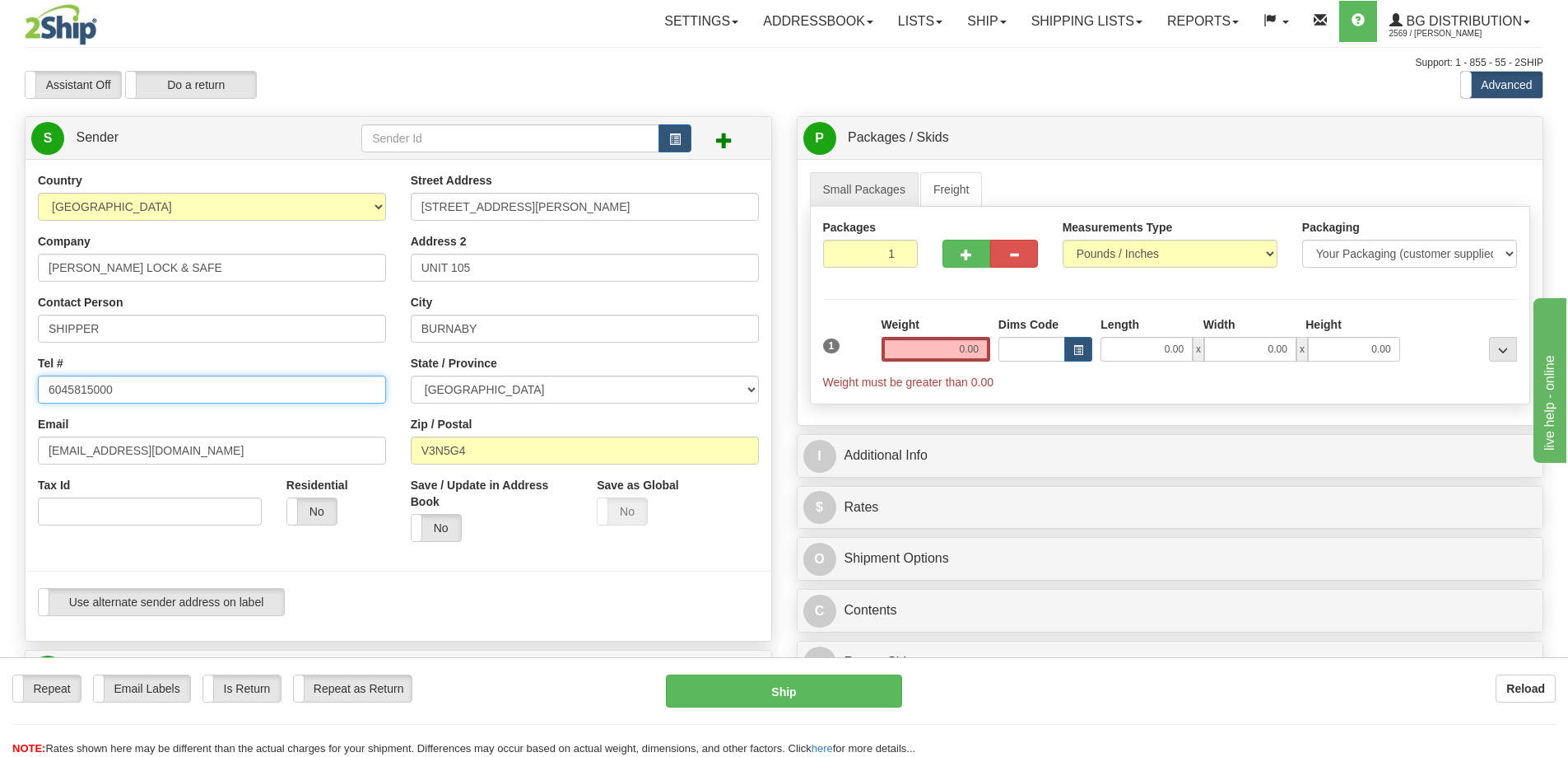
type input "6045815000"
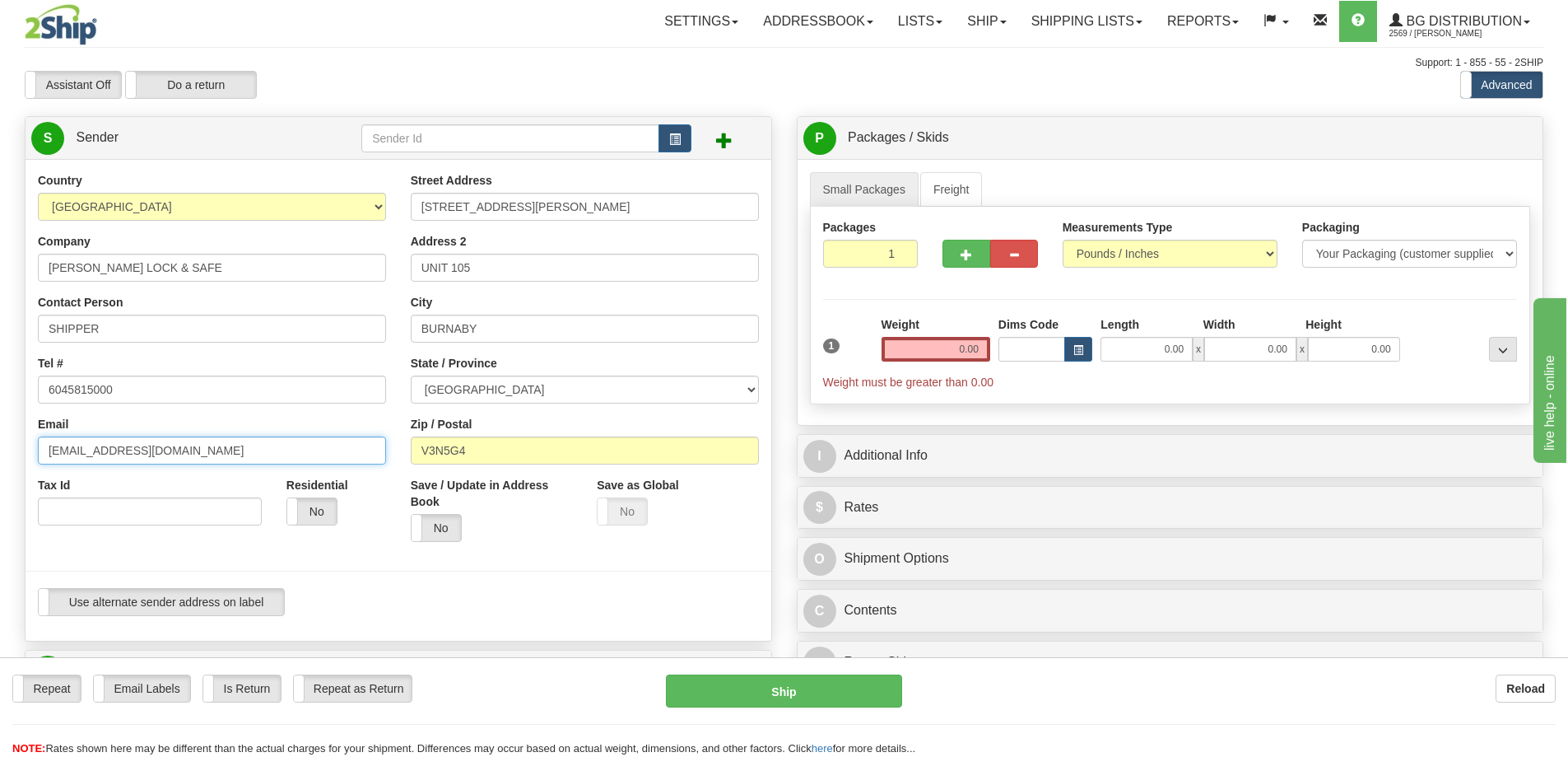
drag, startPoint x: 236, startPoint y: 455, endPoint x: -260, endPoint y: 465, distance: 496.1
click at [0, 465] on html "Training Course Close Toggle navigation Settings Shipping Preferences New Sende…" at bounding box center [784, 378] width 1568 height 757
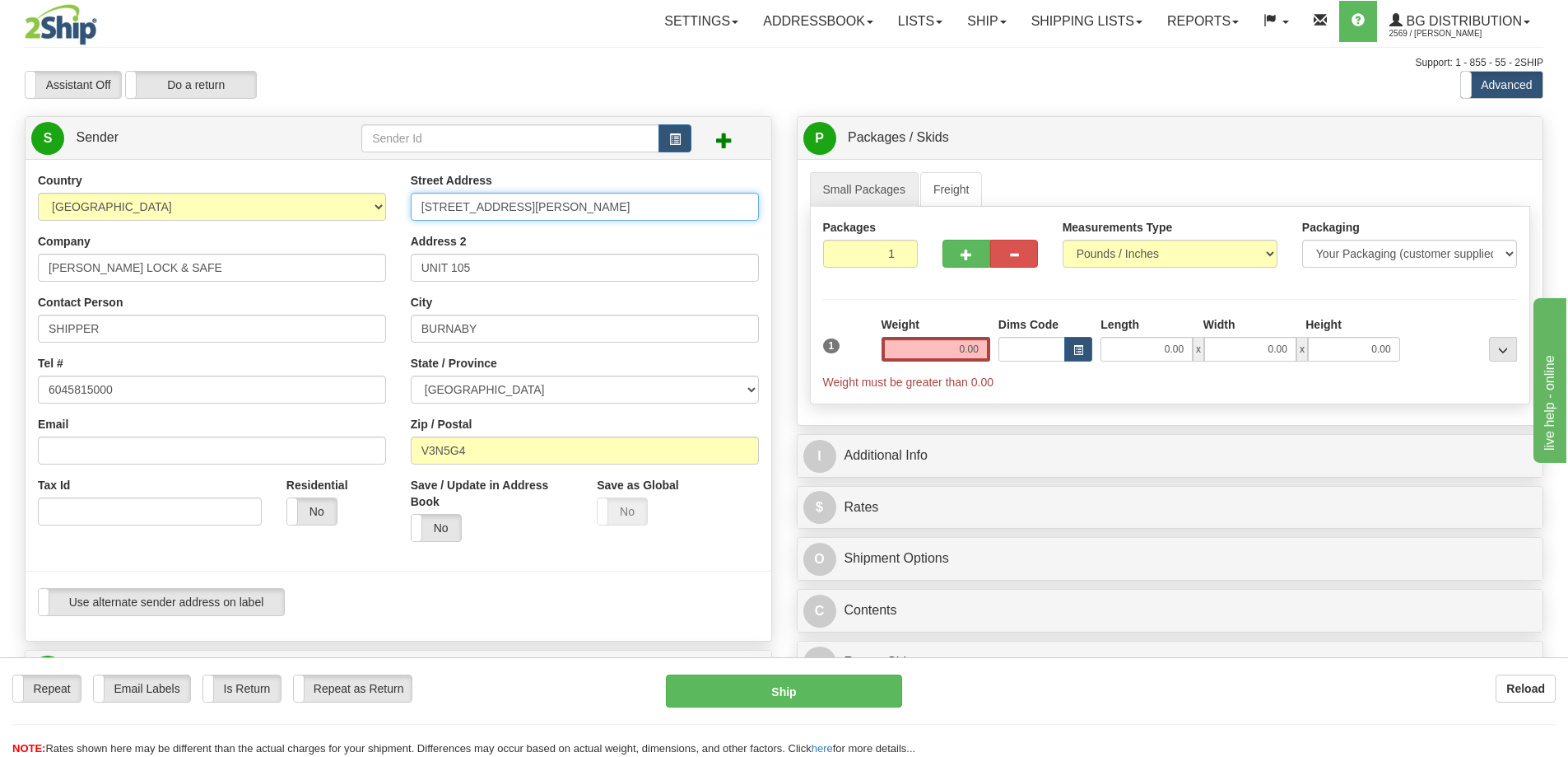
drag, startPoint x: 620, startPoint y: 209, endPoint x: 144, endPoint y: 221, distance: 476.2
click at [145, 223] on div "Country [GEOGRAPHIC_DATA] [GEOGRAPHIC_DATA] [GEOGRAPHIC_DATA] [GEOGRAPHIC_DATA]…" at bounding box center [398, 401] width 746 height 456
drag, startPoint x: 556, startPoint y: 201, endPoint x: 302, endPoint y: 211, distance: 254.2
click at [302, 211] on div "Country [GEOGRAPHIC_DATA] [GEOGRAPHIC_DATA] [GEOGRAPHIC_DATA] [GEOGRAPHIC_DATA]…" at bounding box center [398, 401] width 746 height 456
type input "5735 - 203 ST"
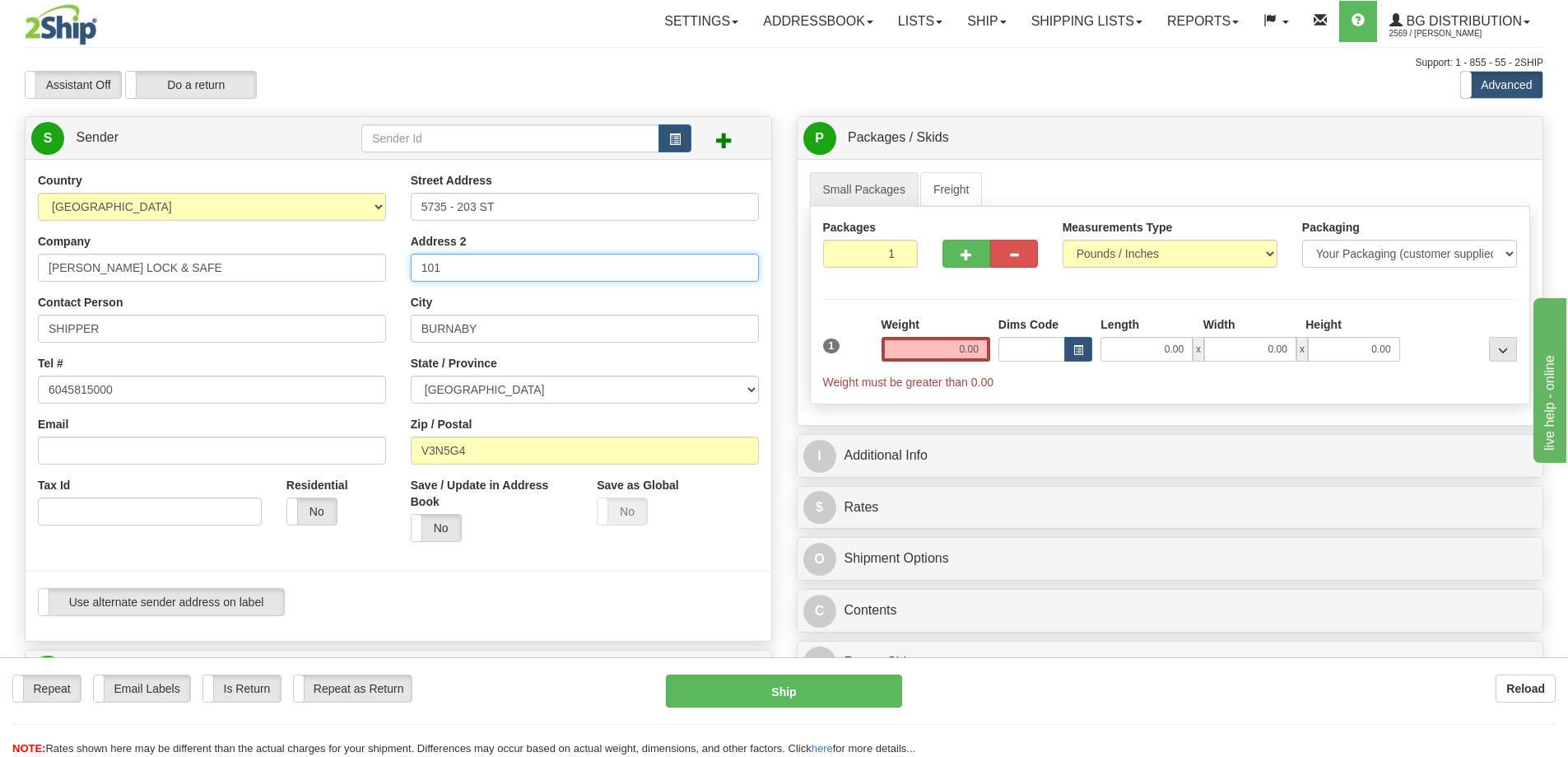
type input "101"
type input "[PERSON_NAME]"
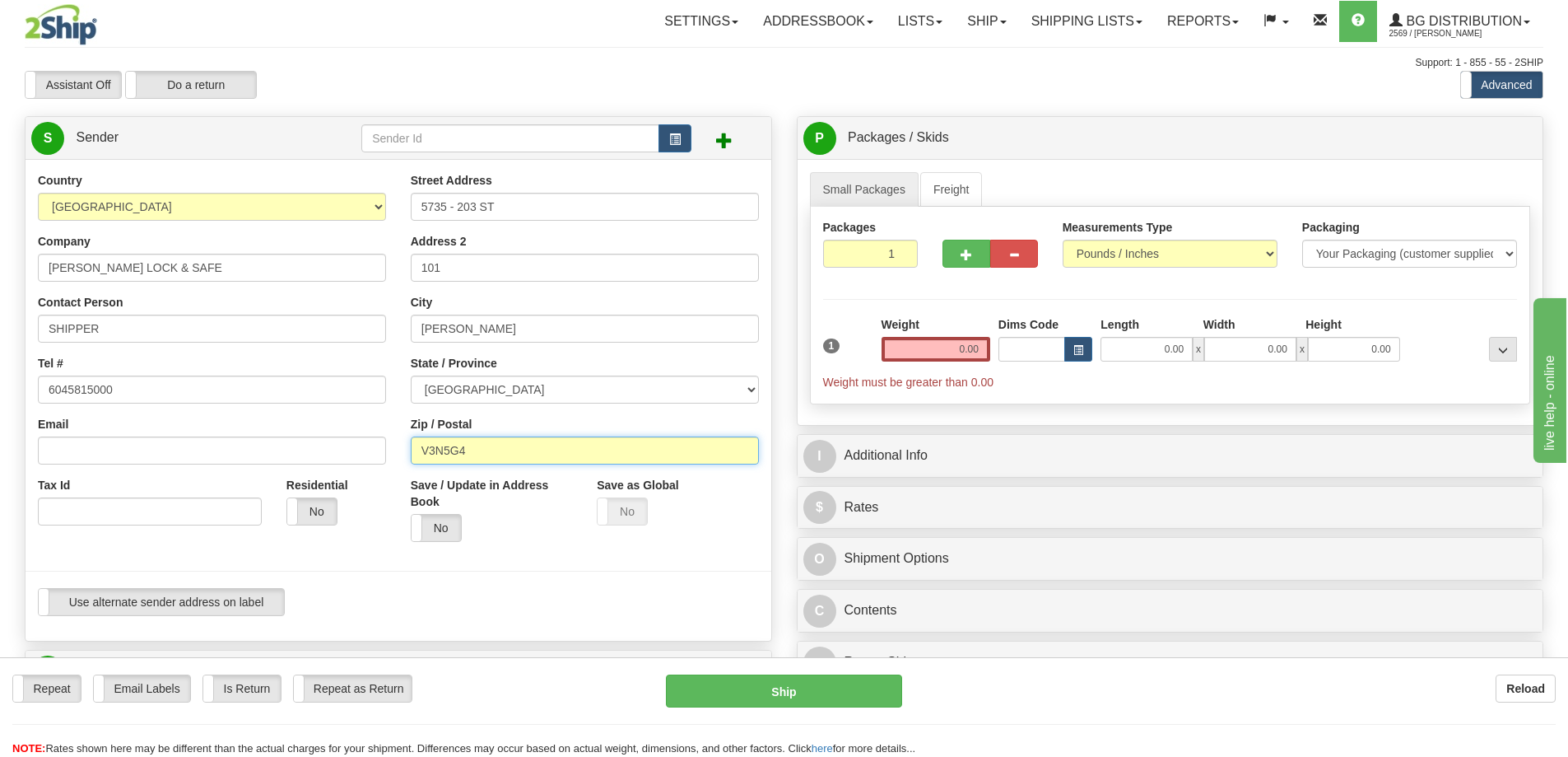
drag, startPoint x: 518, startPoint y: 455, endPoint x: 321, endPoint y: 466, distance: 197.3
click at [322, 467] on div "Country [GEOGRAPHIC_DATA] [GEOGRAPHIC_DATA] [GEOGRAPHIC_DATA] [GEOGRAPHIC_DATA]…" at bounding box center [398, 401] width 746 height 456
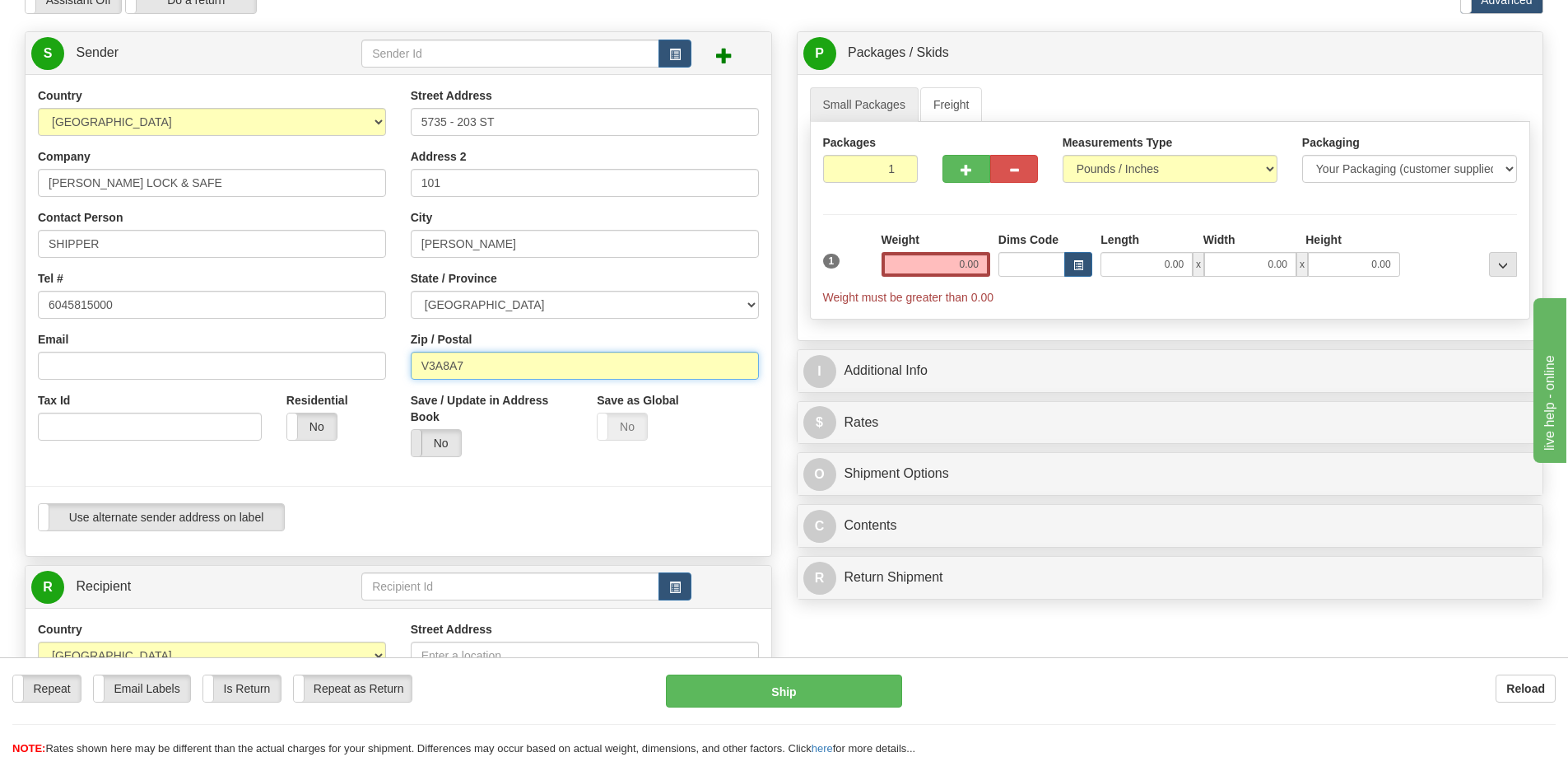
scroll to position [164, 0]
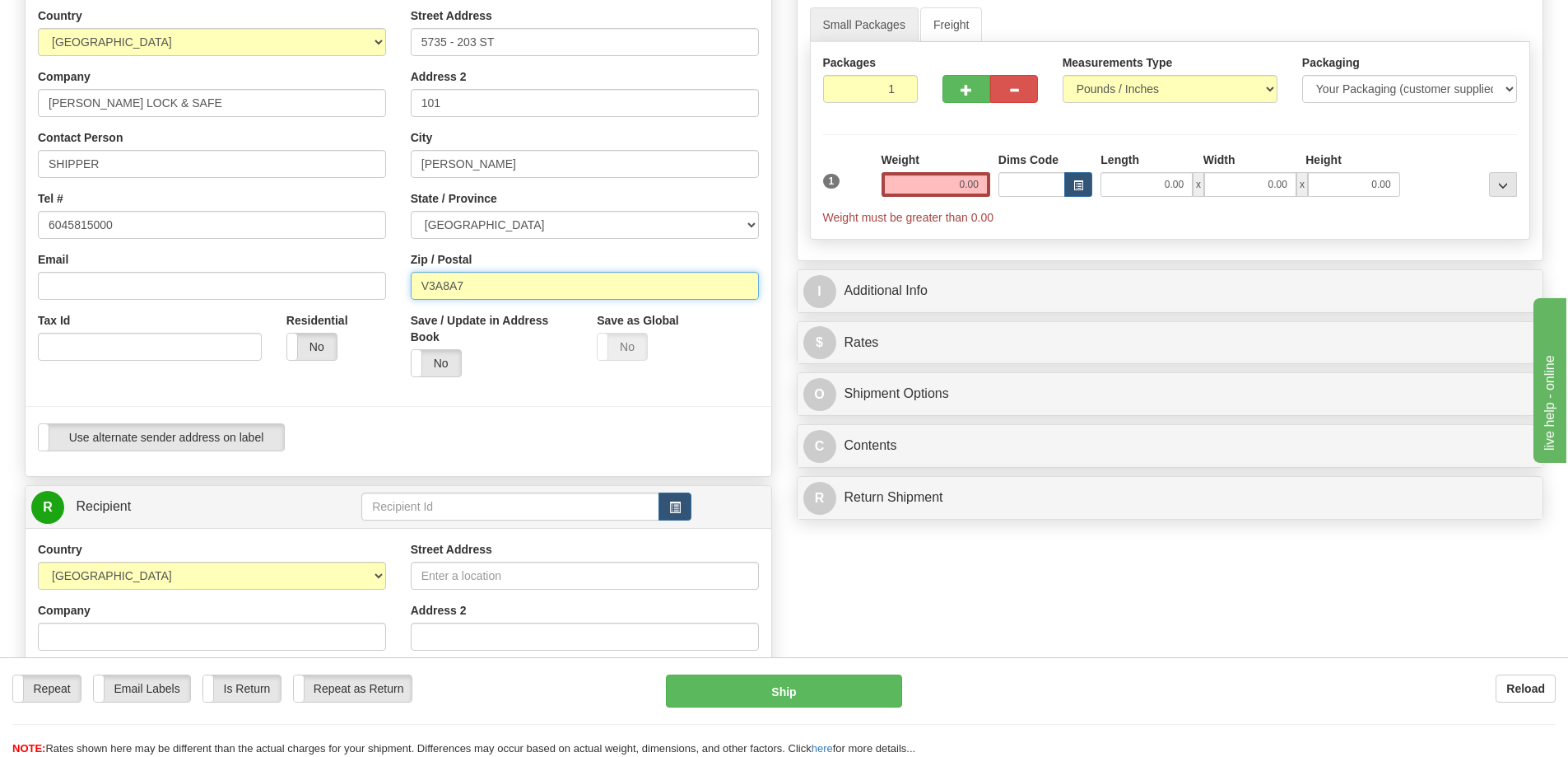
type input "V3A8A7"
click at [474, 506] on input "text" at bounding box center [511, 506] width 298 height 28
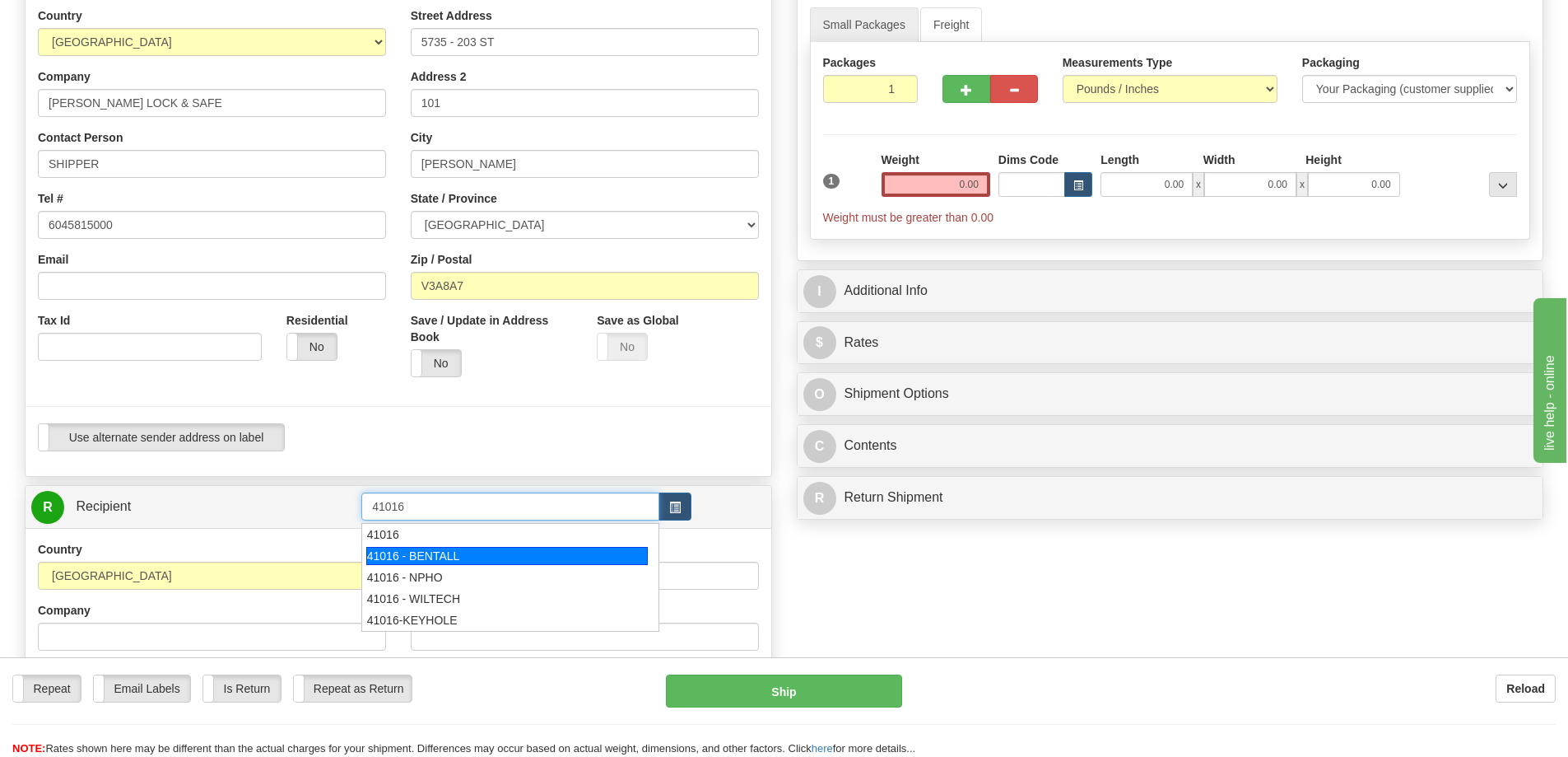
click at [452, 554] on div "41016 - BENTALL" at bounding box center [507, 556] width 283 height 18
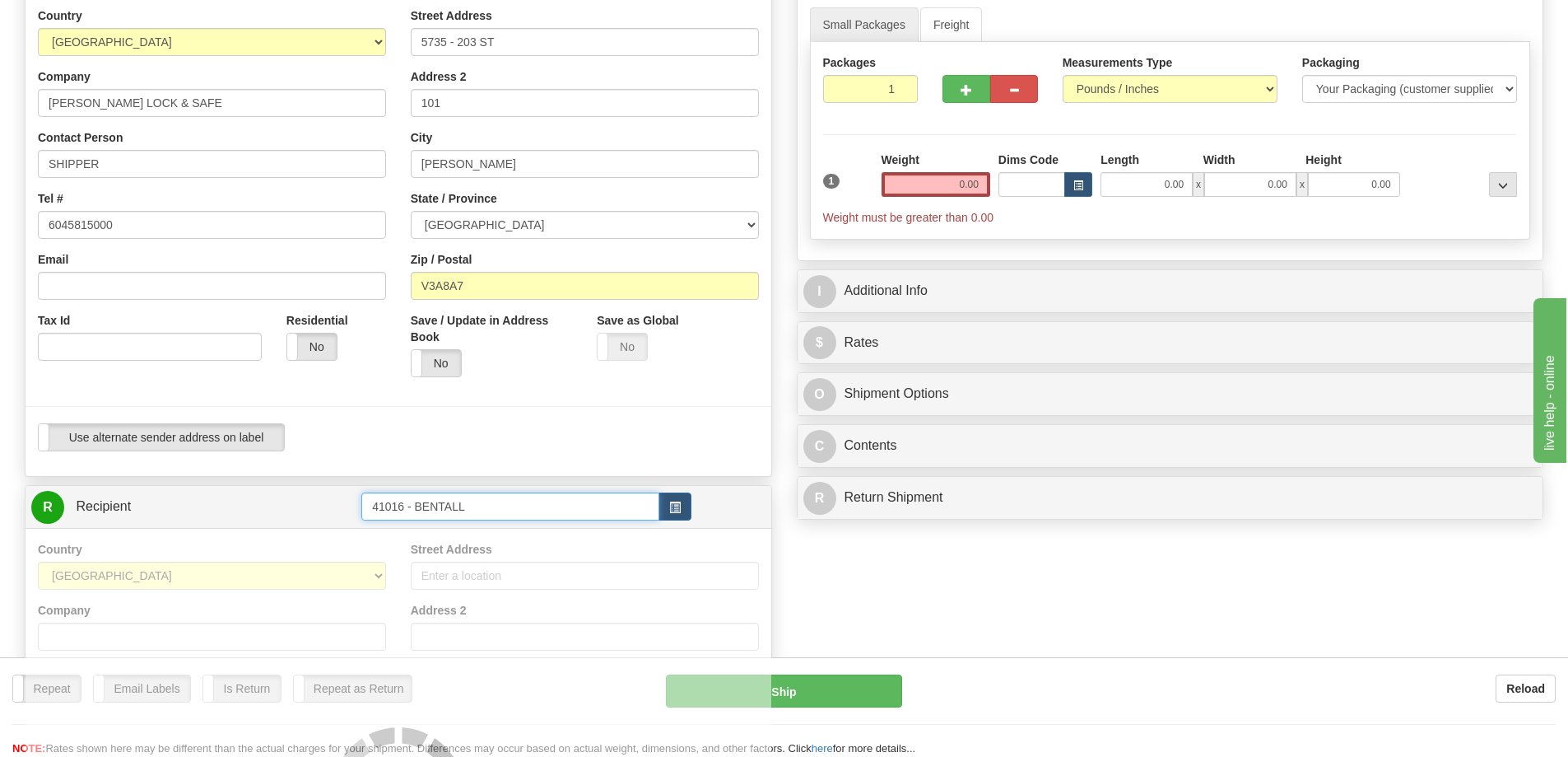
type input "41016 - BENTALL"
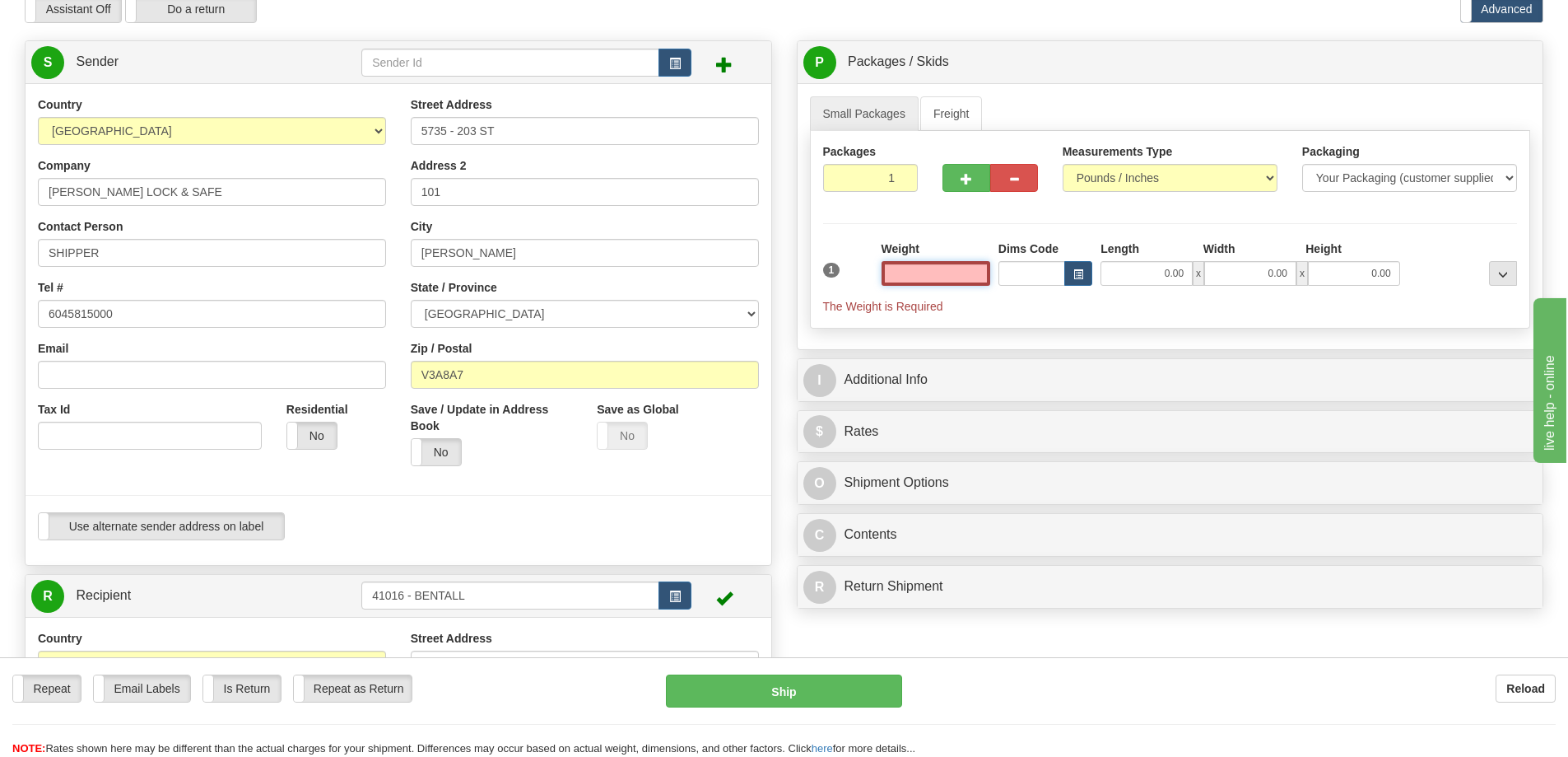
scroll to position [0, 0]
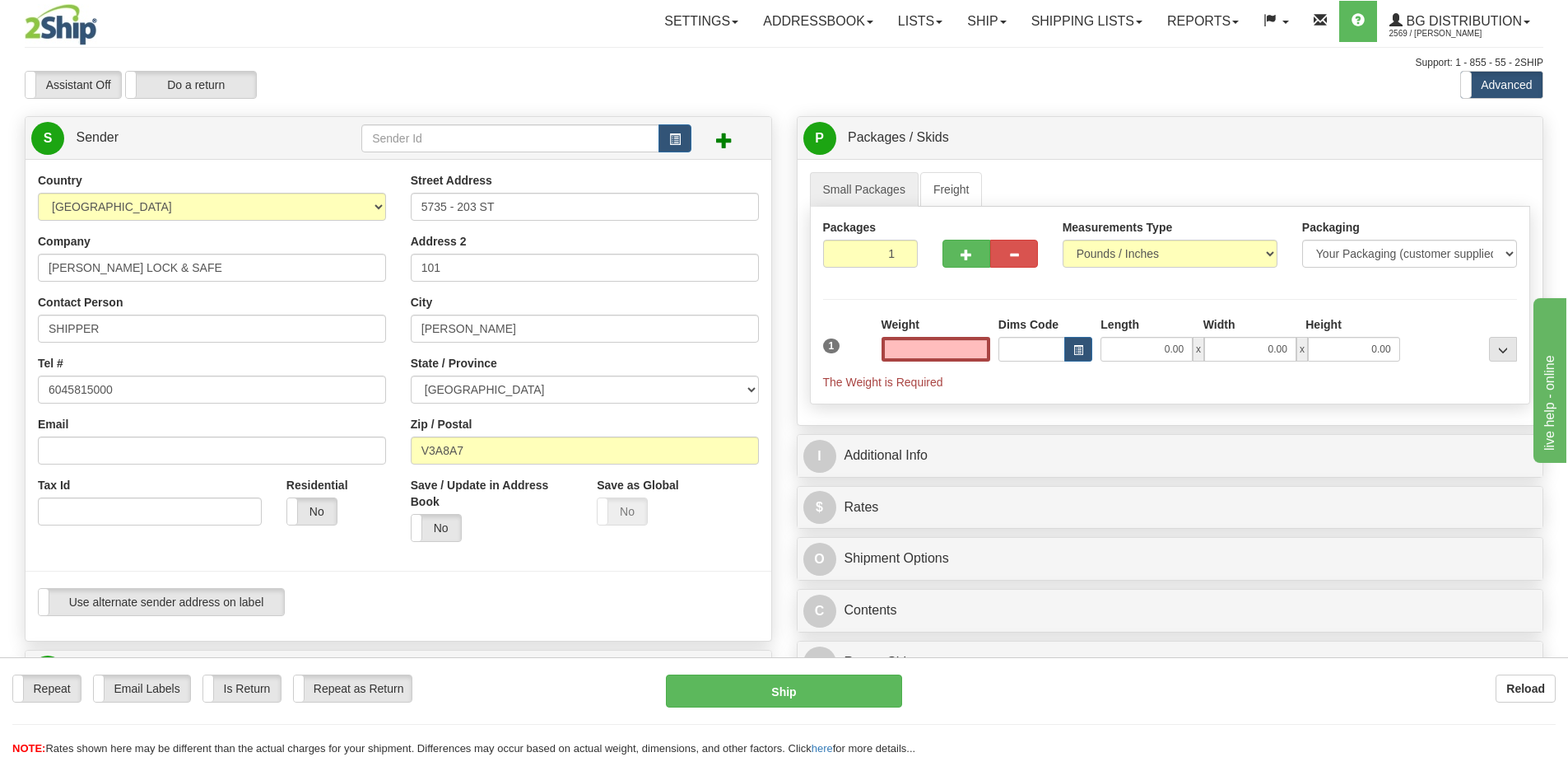
type input "0.00"
click at [956, 356] on input "0.00" at bounding box center [935, 349] width 109 height 25
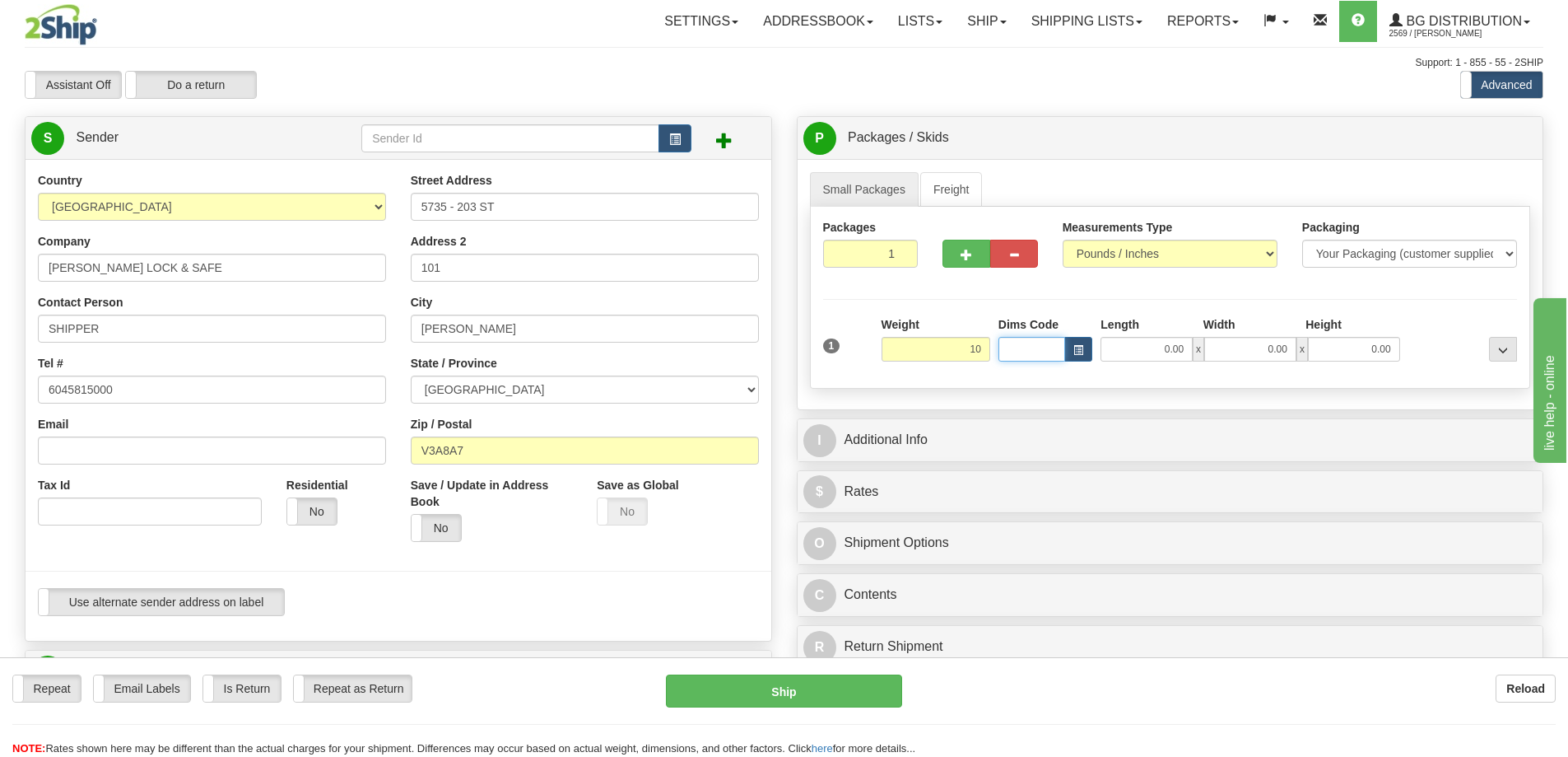
type input "10.00"
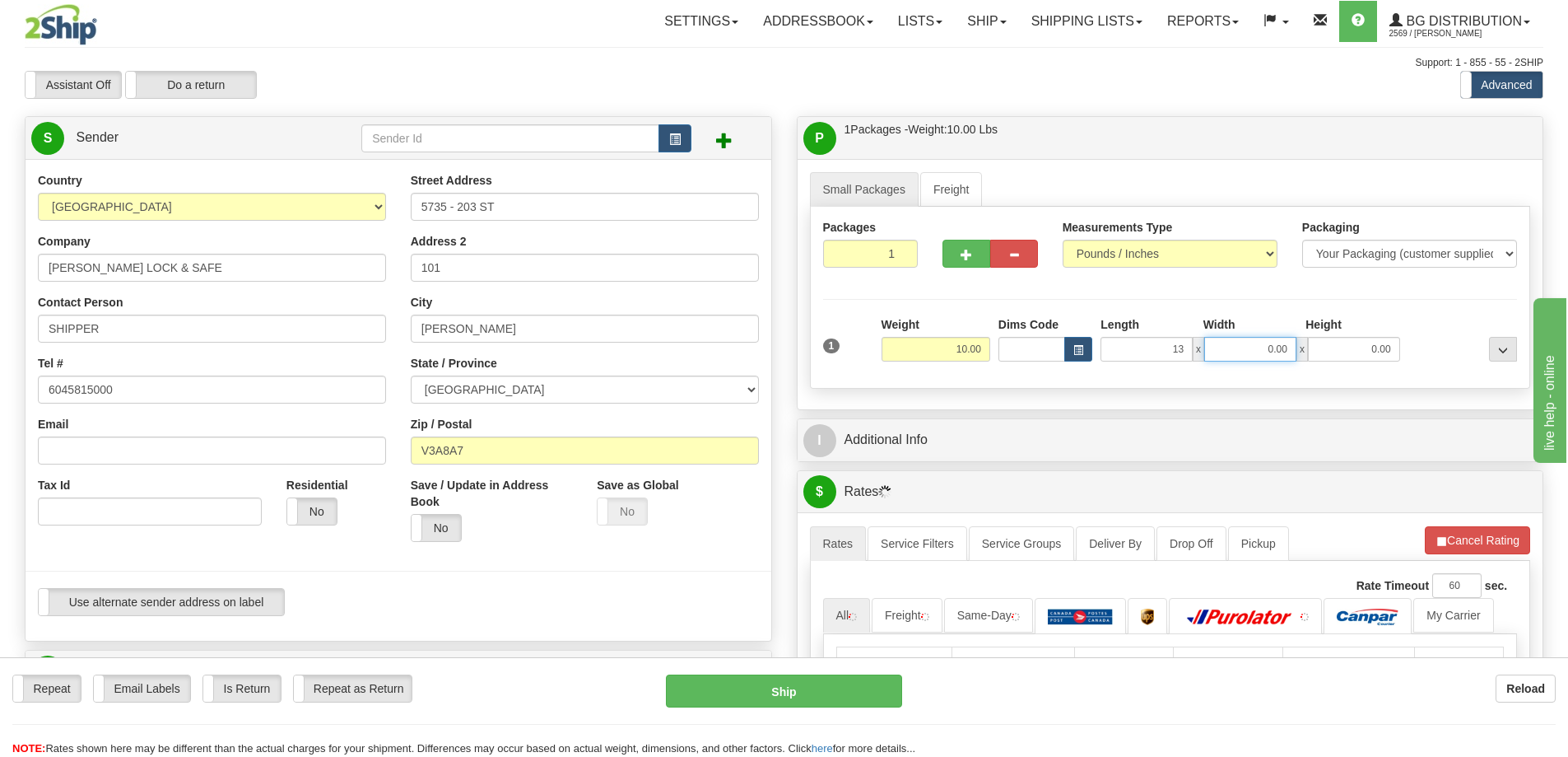
type input "13.00"
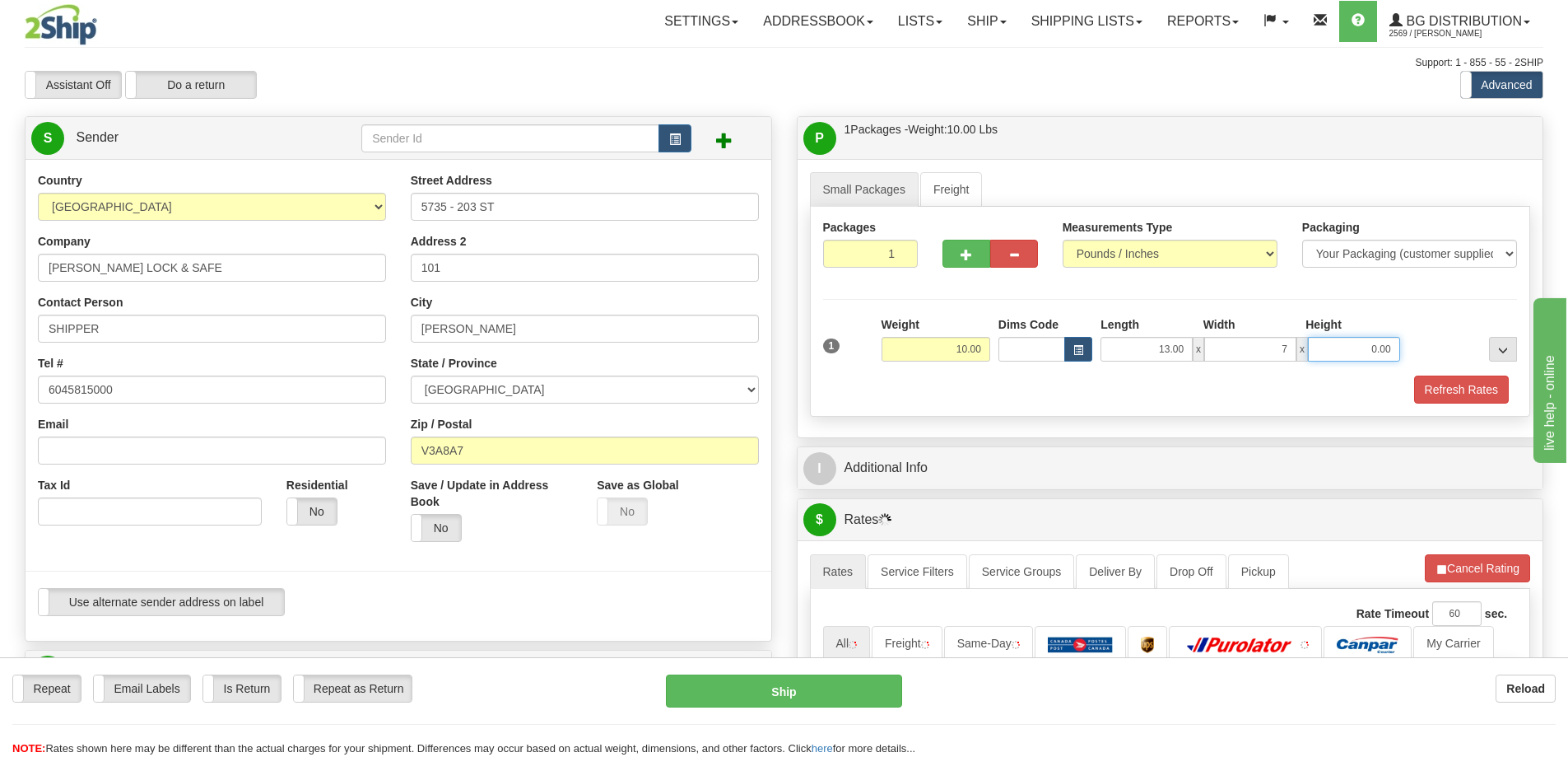
type input "7.00"
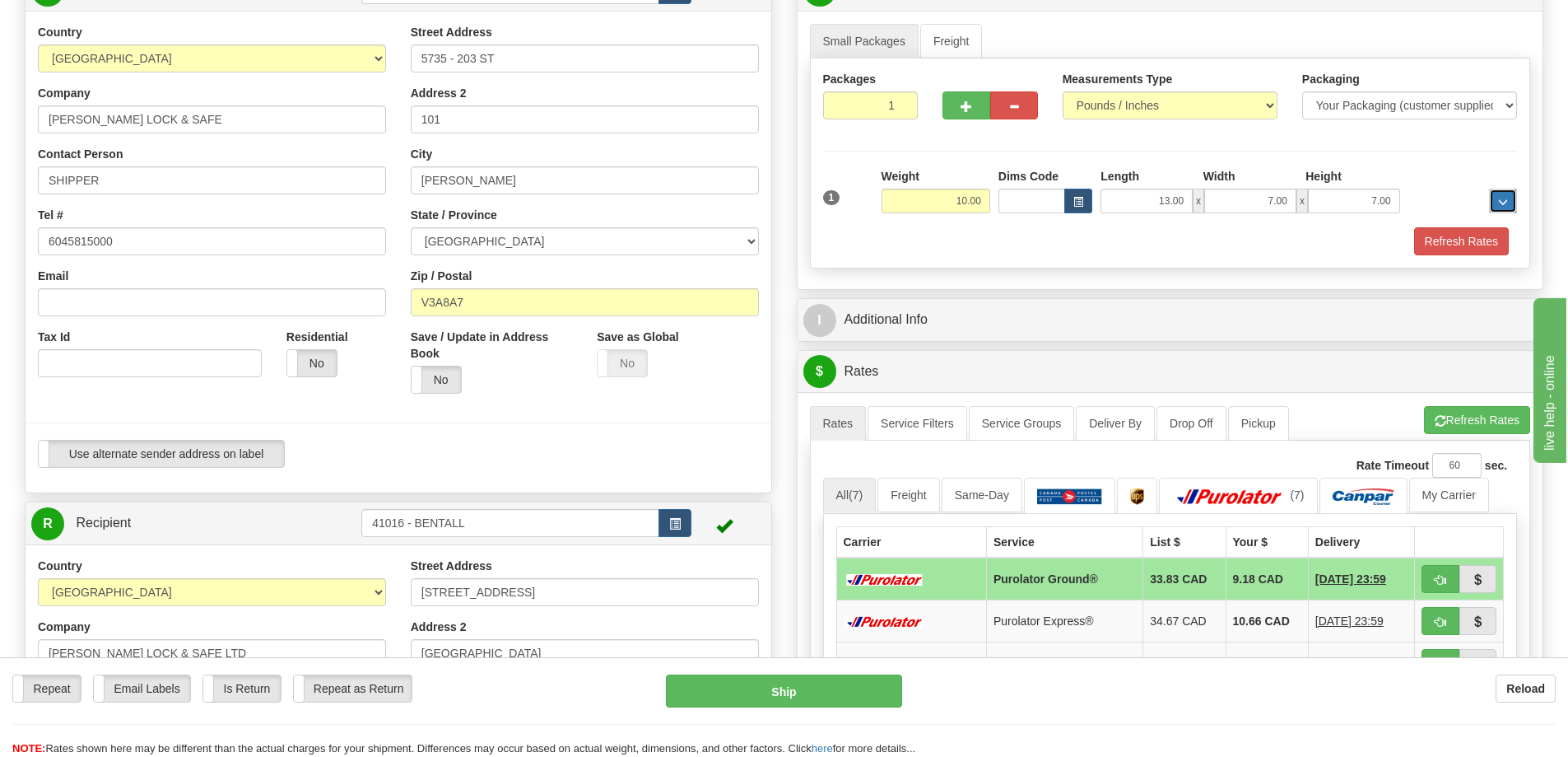
scroll to position [164, 0]
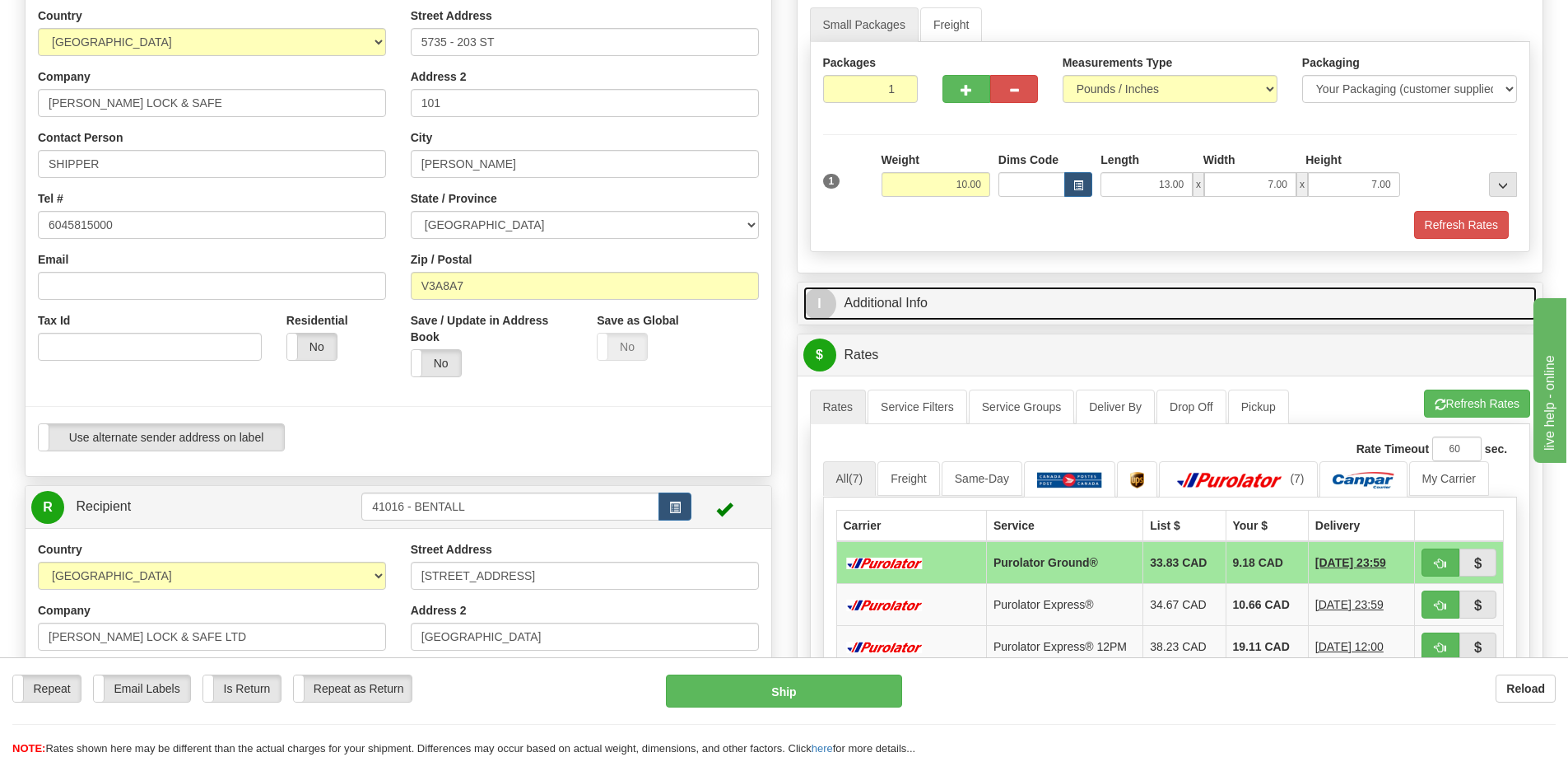
click at [1144, 301] on link "I Additional Info" at bounding box center [1170, 304] width 734 height 34
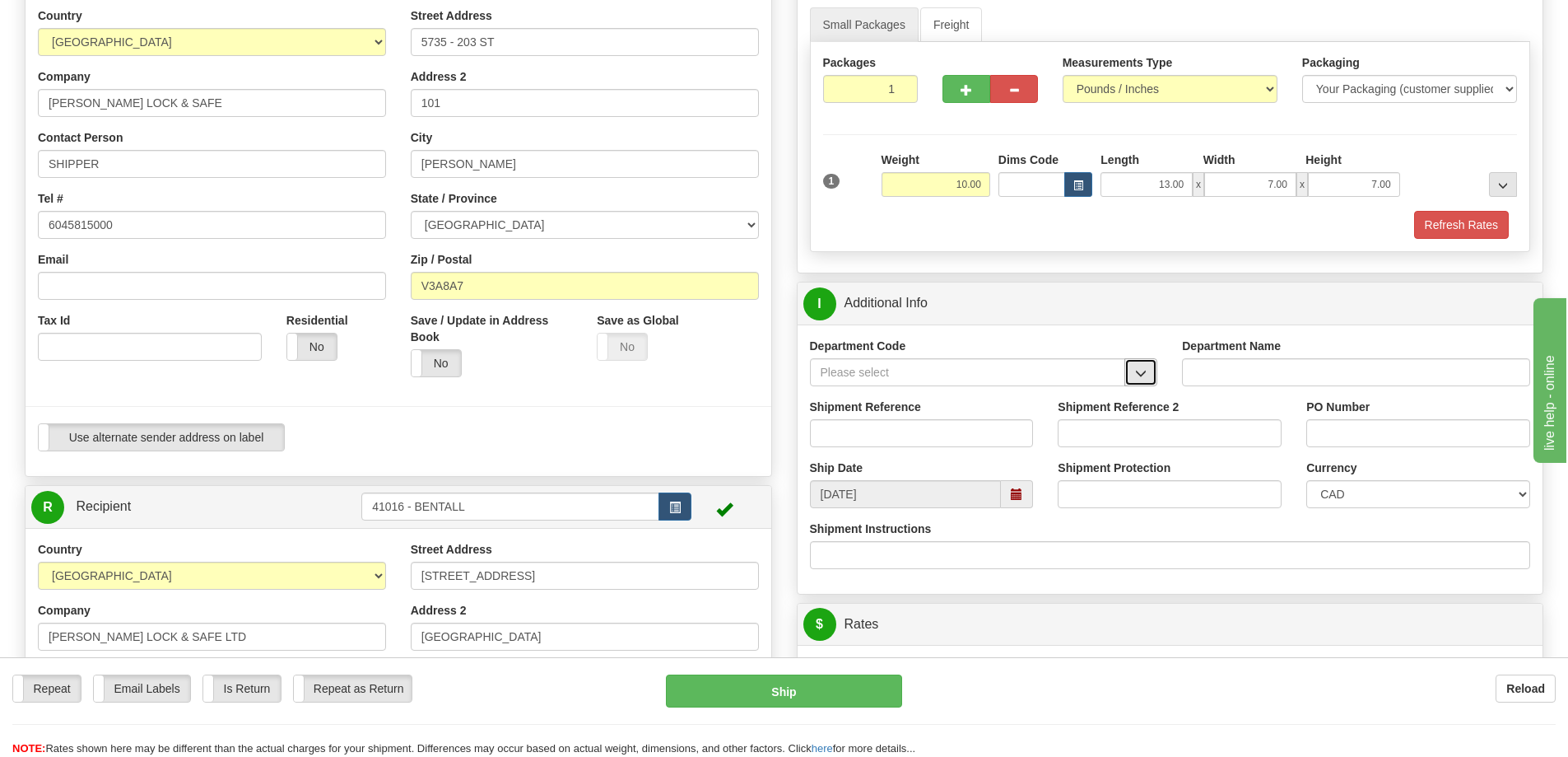
click at [1144, 377] on span "button" at bounding box center [1140, 374] width 12 height 11
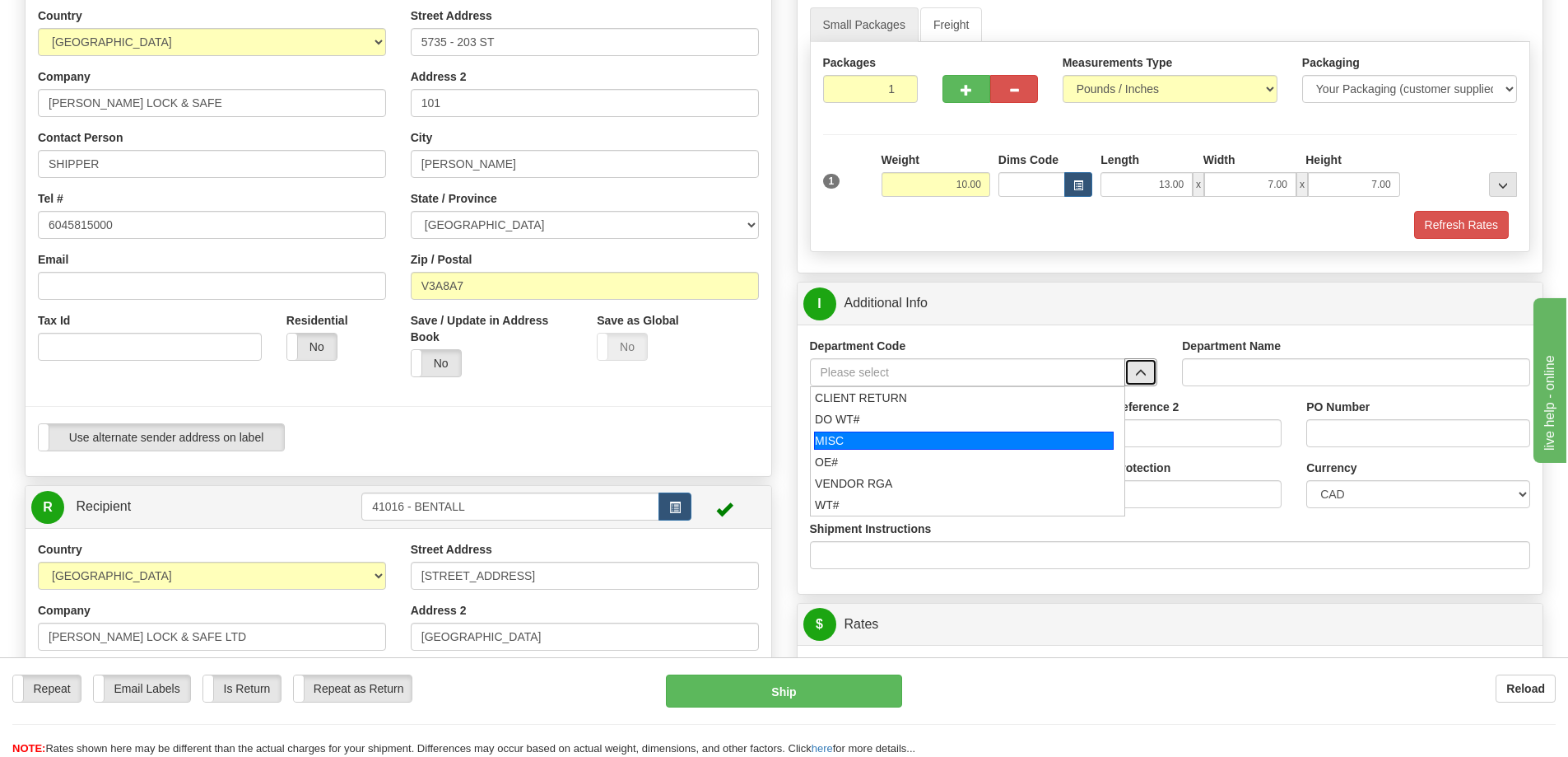
click at [868, 445] on div "MISC" at bounding box center [964, 440] width 300 height 18
type input "MISC"
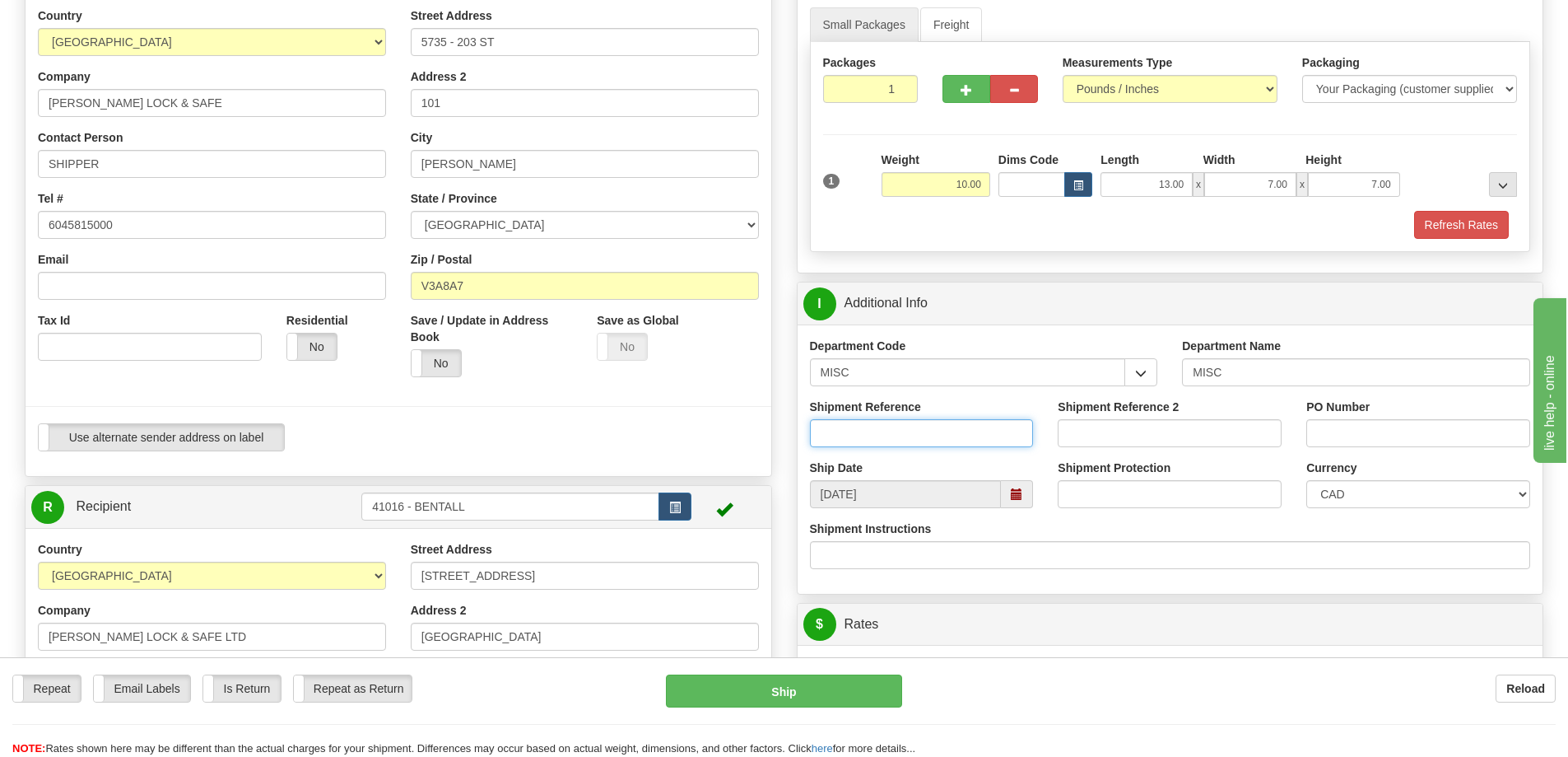
click at [922, 430] on input "Shipment Reference" at bounding box center [921, 433] width 223 height 28
type input "MIS"
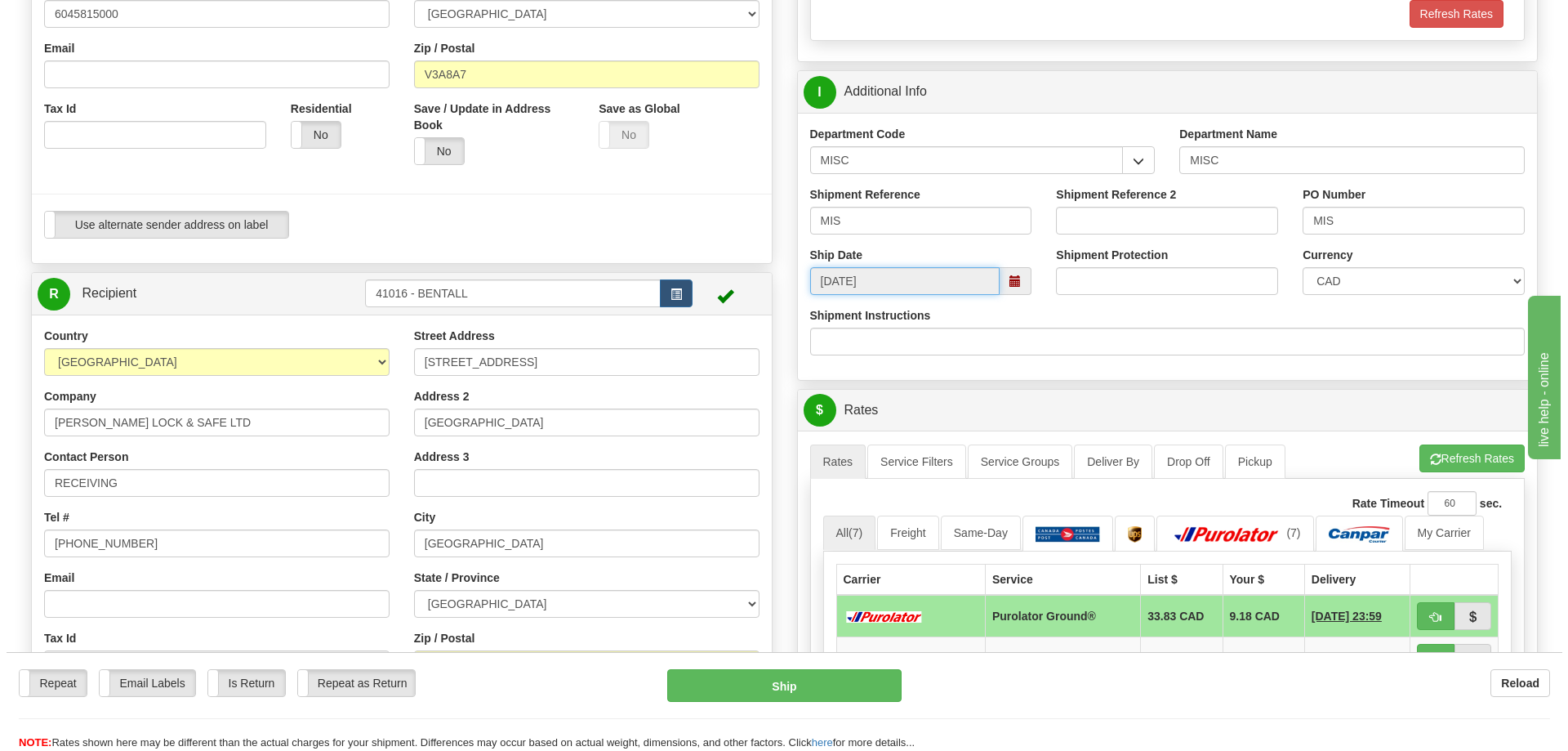
scroll to position [490, 0]
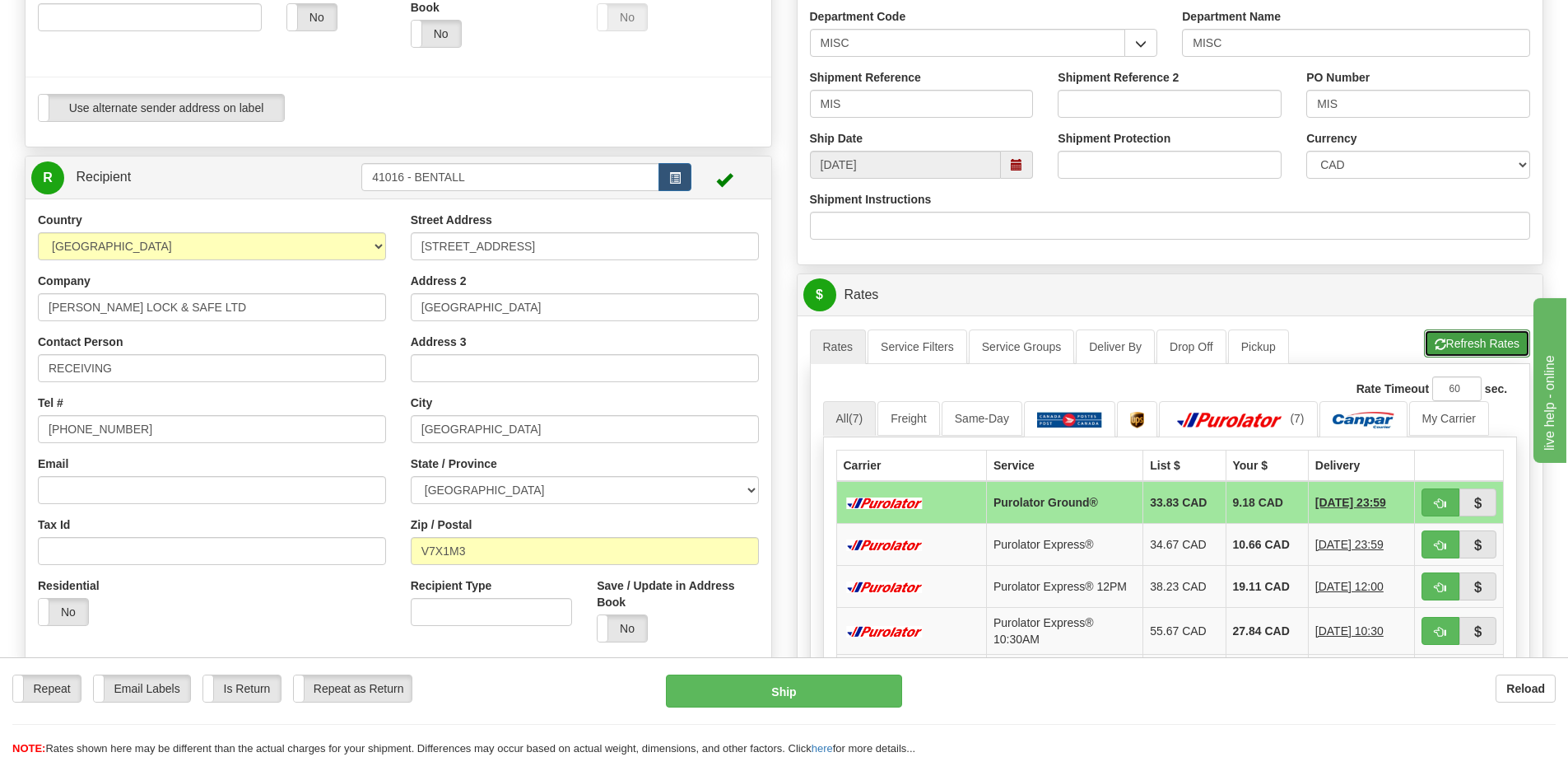
click at [1470, 344] on button "Refresh Rates" at bounding box center [1476, 343] width 106 height 28
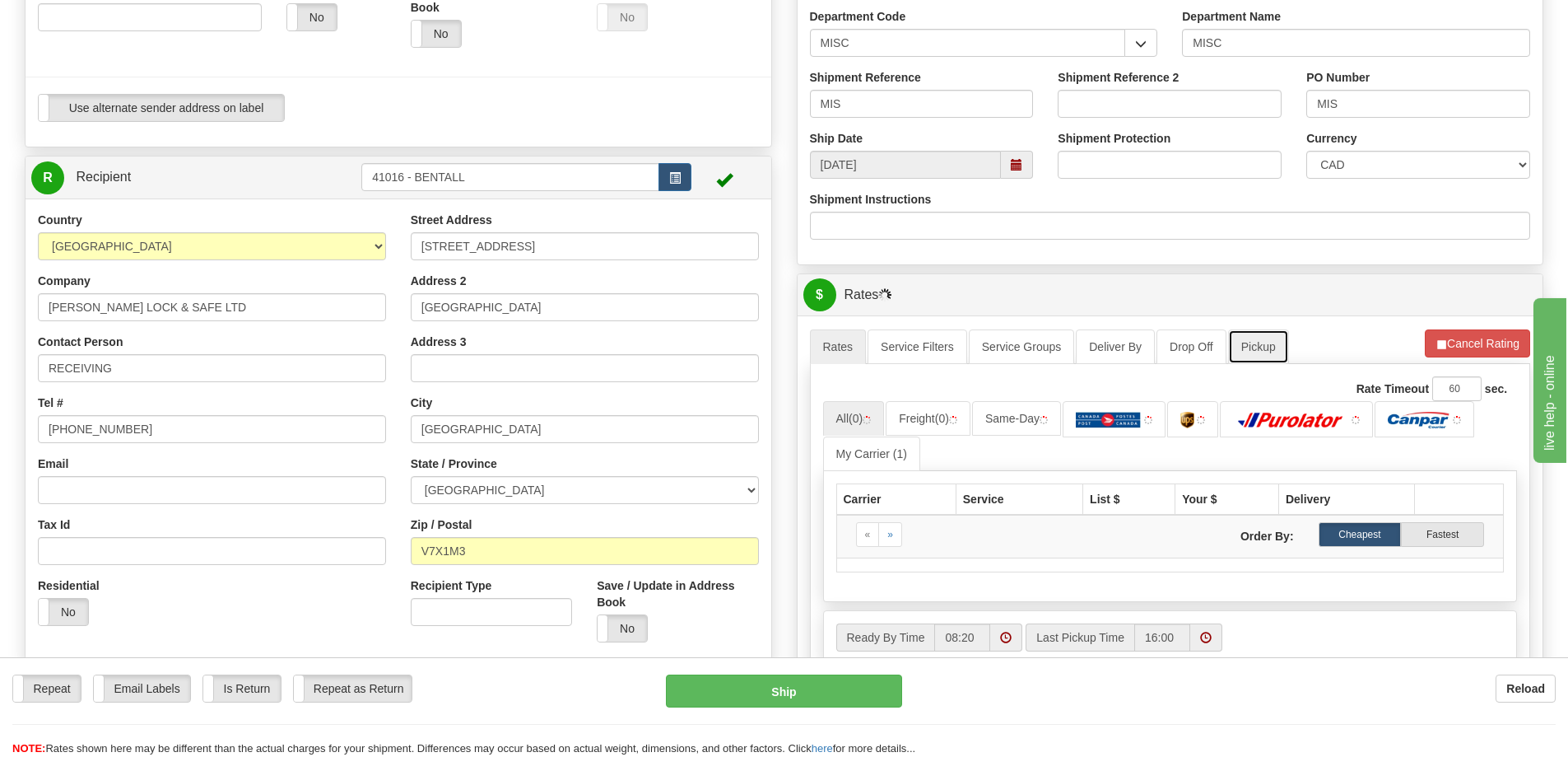
click at [1264, 344] on link "Pickup" at bounding box center [1258, 347] width 61 height 35
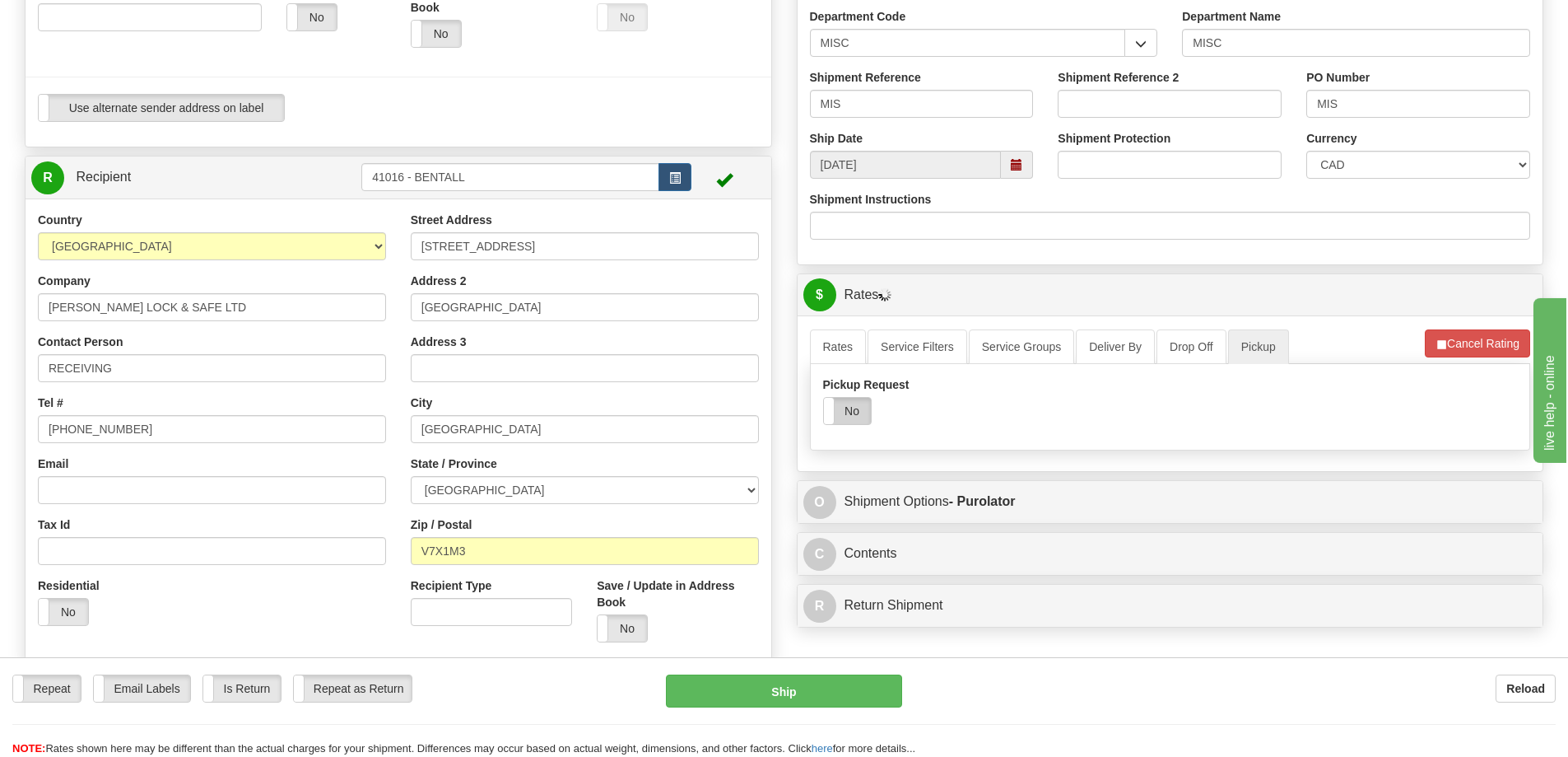
click at [854, 409] on label "No" at bounding box center [847, 410] width 47 height 26
click at [846, 351] on link "Rates" at bounding box center [837, 347] width 57 height 35
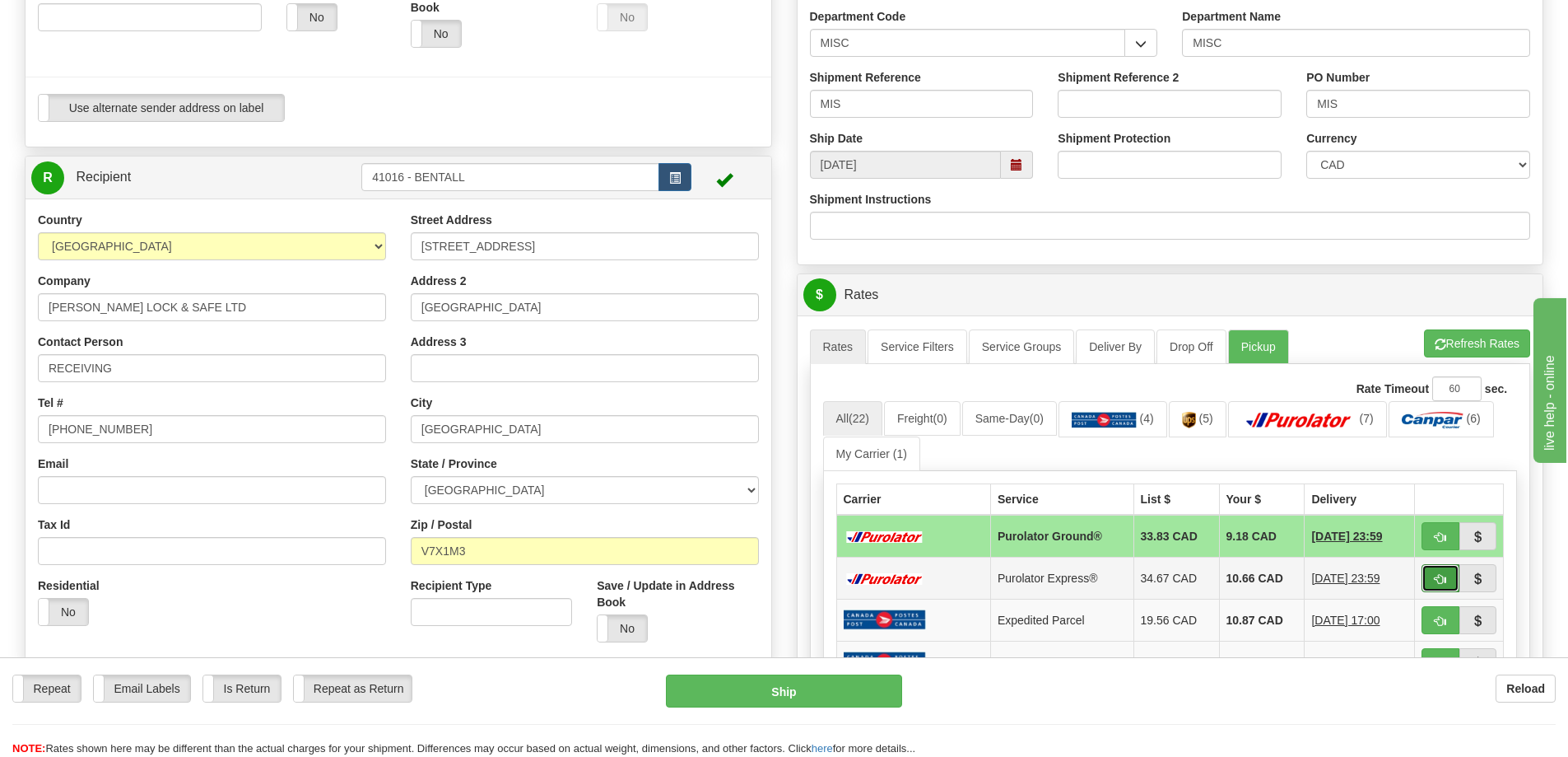
click at [1447, 581] on button "button" at bounding box center [1441, 577] width 38 height 28
type input "202"
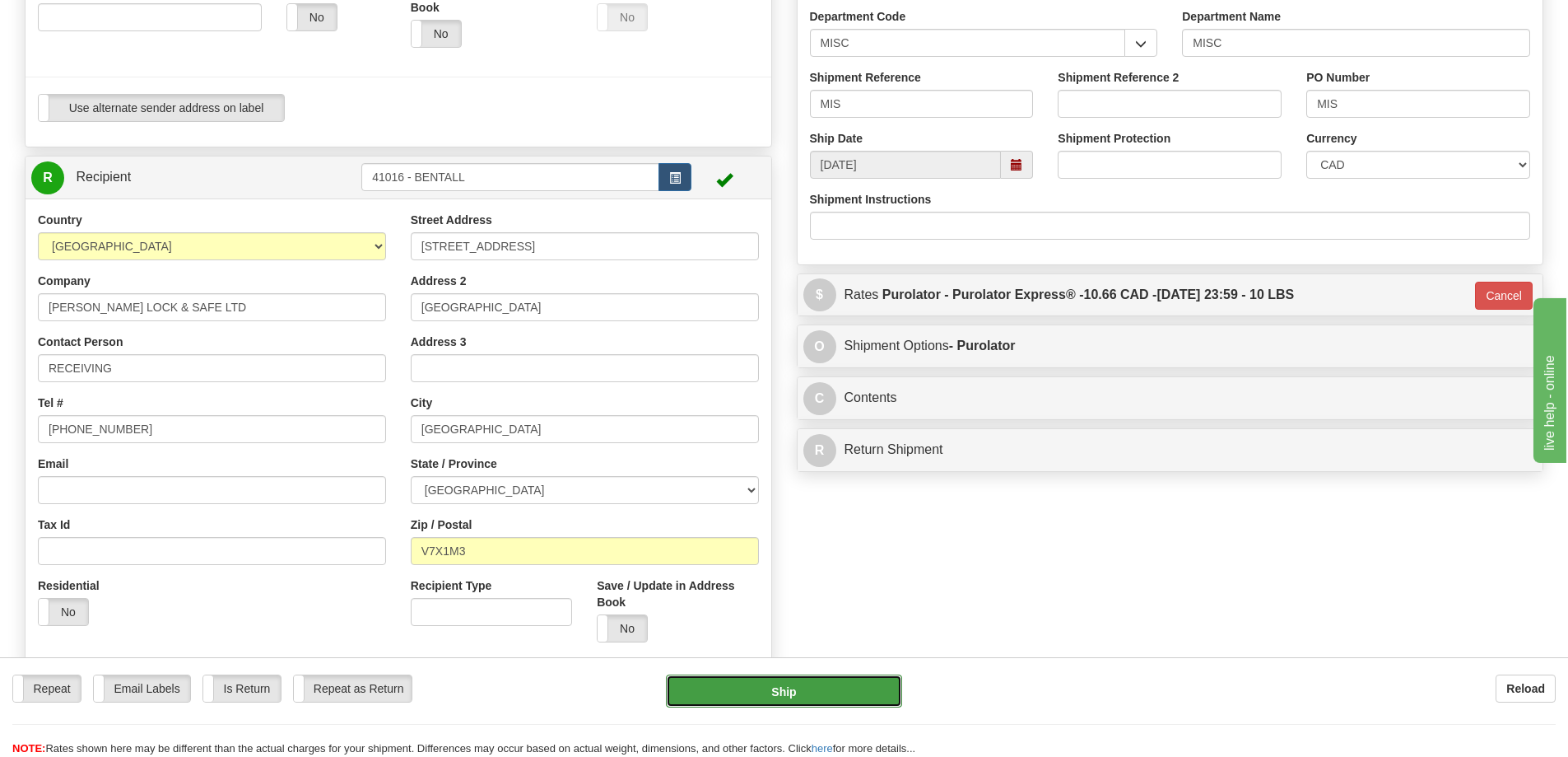
click at [819, 691] on button "Ship" at bounding box center [784, 691] width 236 height 33
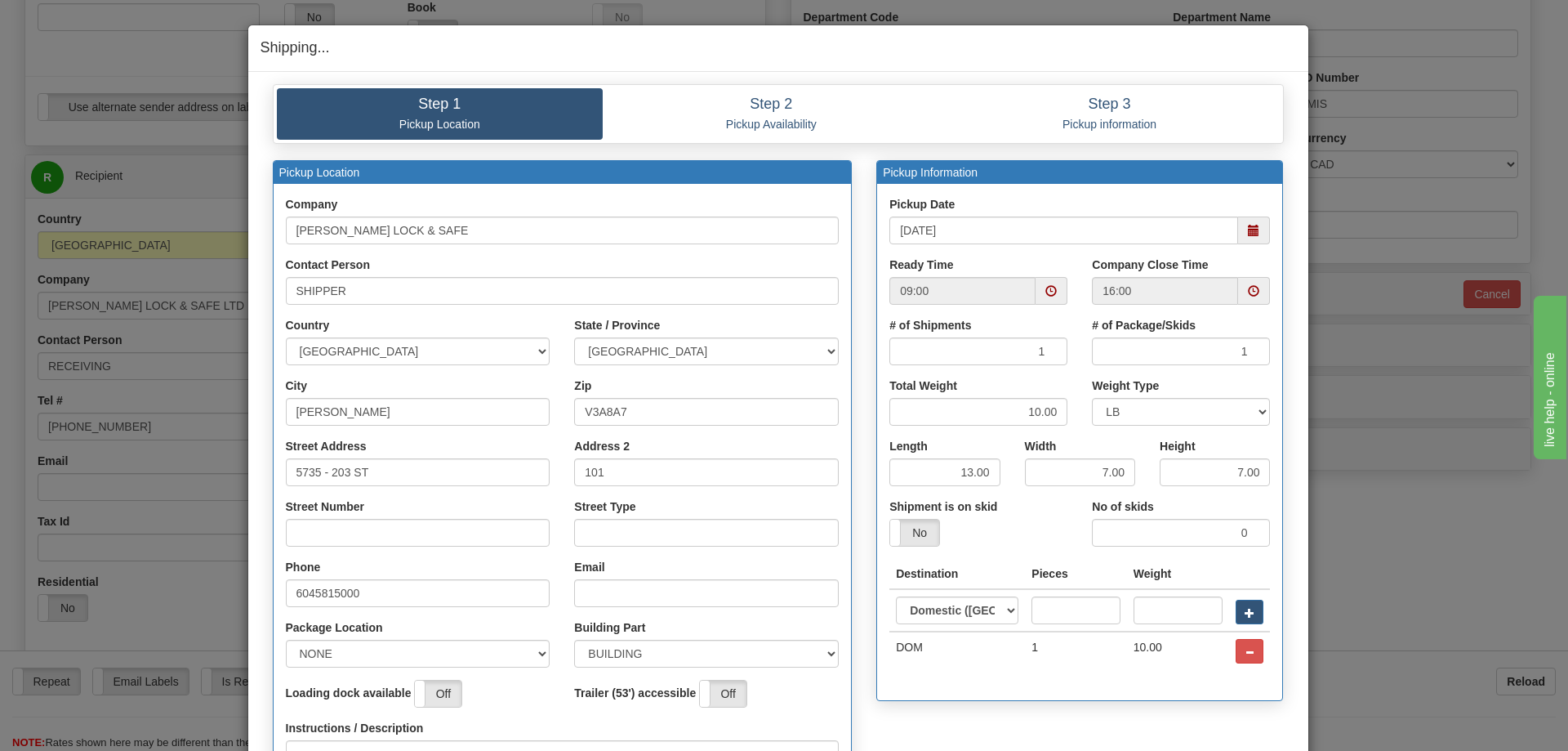
click at [1045, 293] on span at bounding box center [1051, 290] width 12 height 12
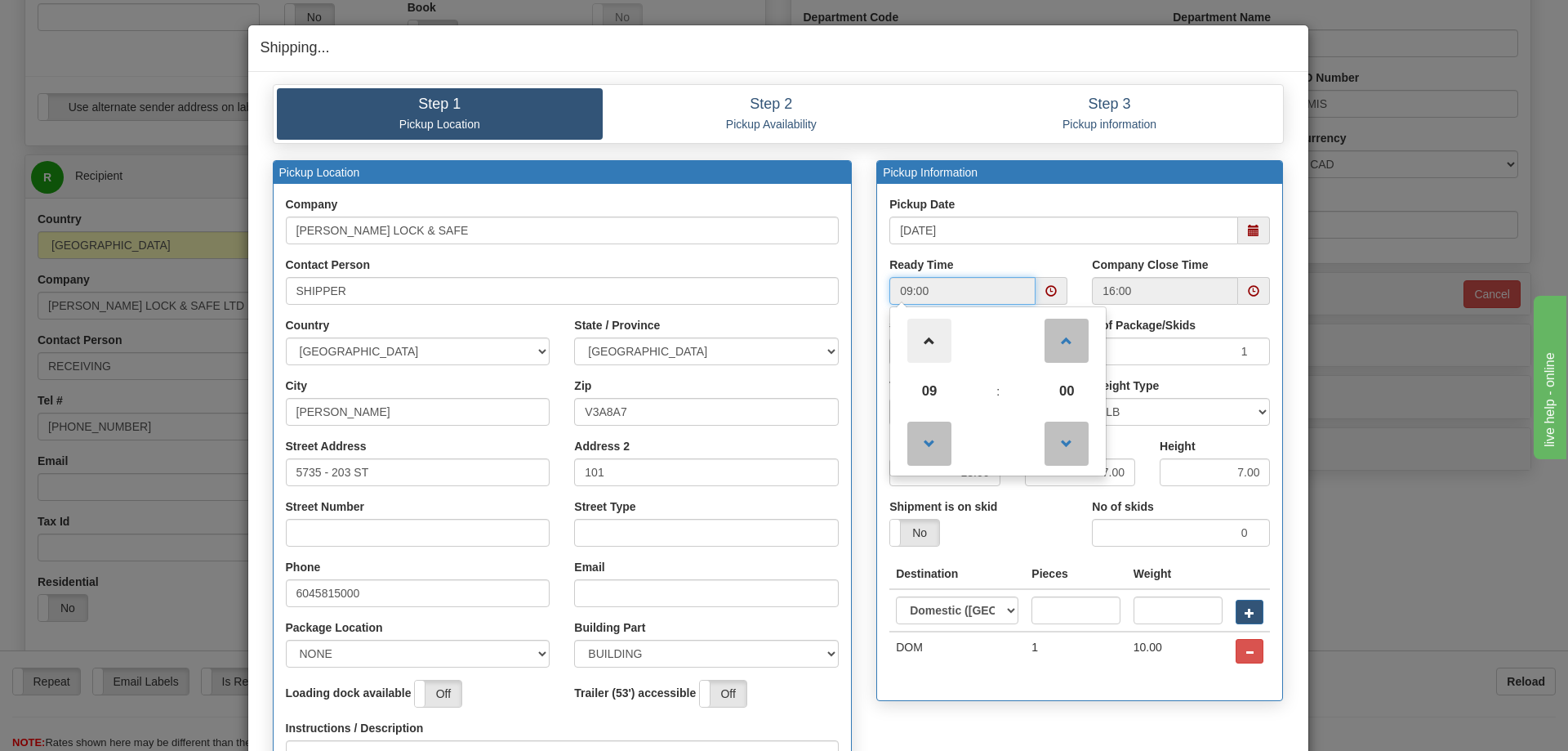
click at [914, 347] on span at bounding box center [930, 341] width 45 height 45
type input "12:00"
click at [1119, 197] on div "Pickup Date [DATE]" at bounding box center [1079, 220] width 380 height 48
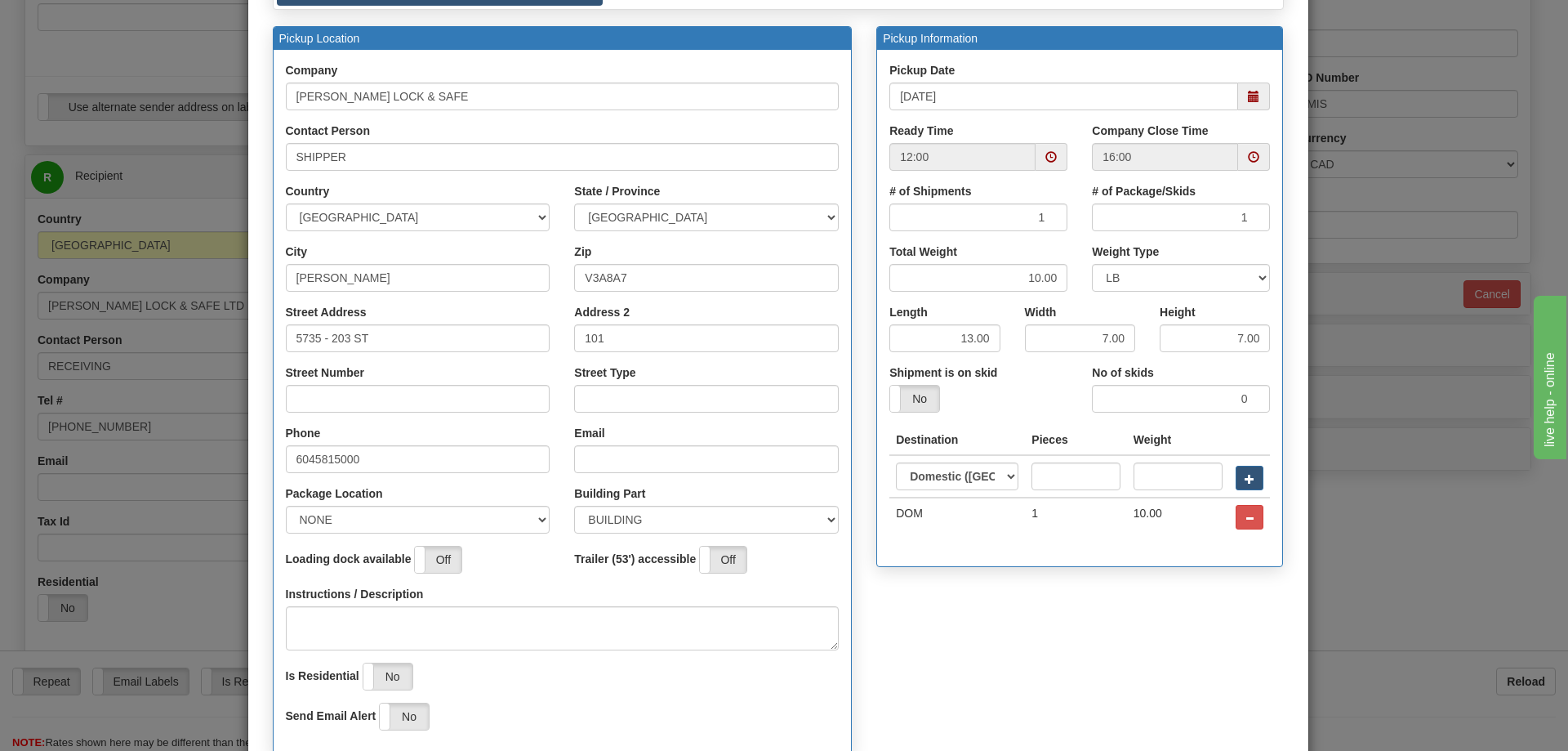
scroll to position [273, 0]
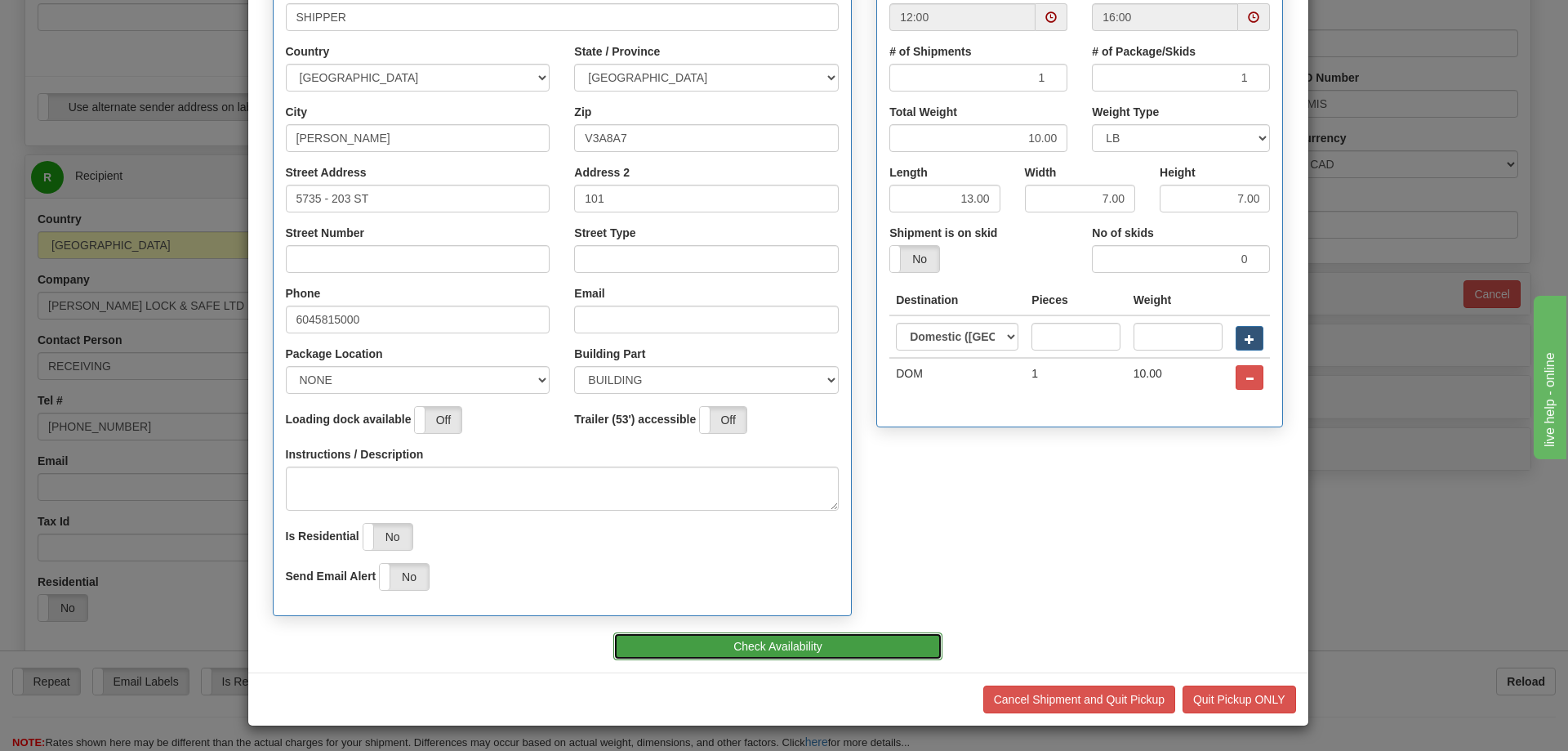
click at [786, 641] on button "Check Availability" at bounding box center [778, 646] width 329 height 28
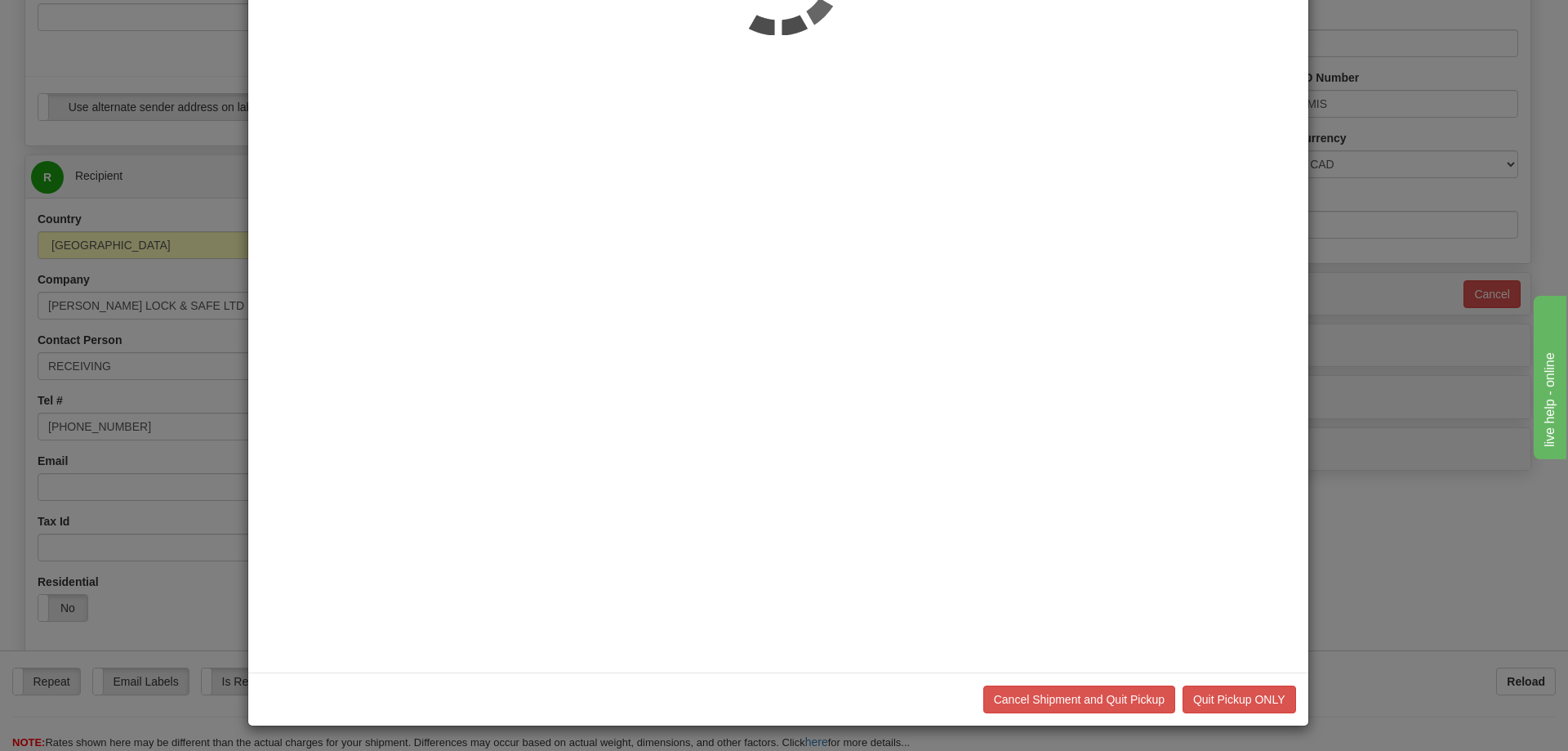
scroll to position [0, 0]
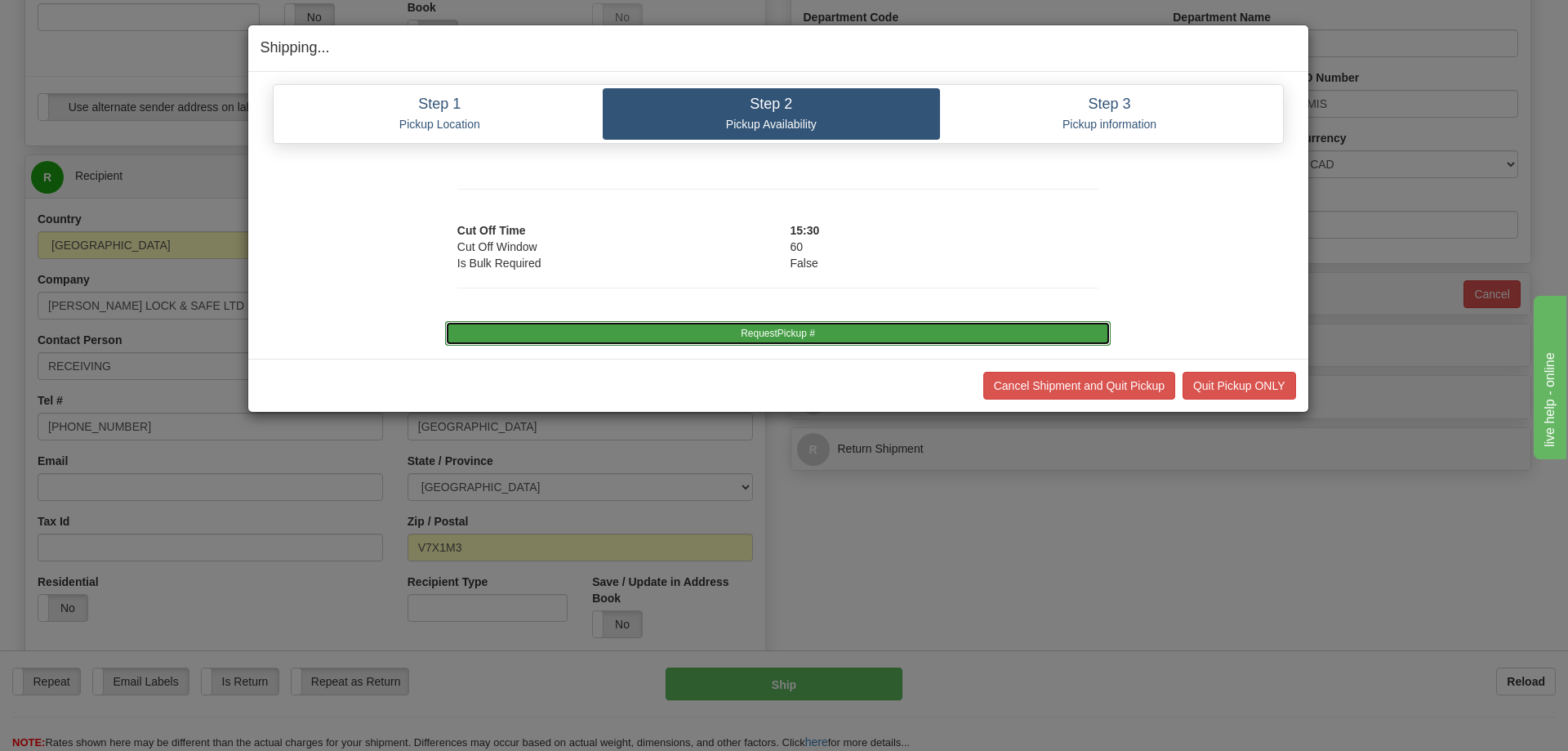
click at [800, 336] on button "RequestPickup #" at bounding box center [777, 333] width 665 height 25
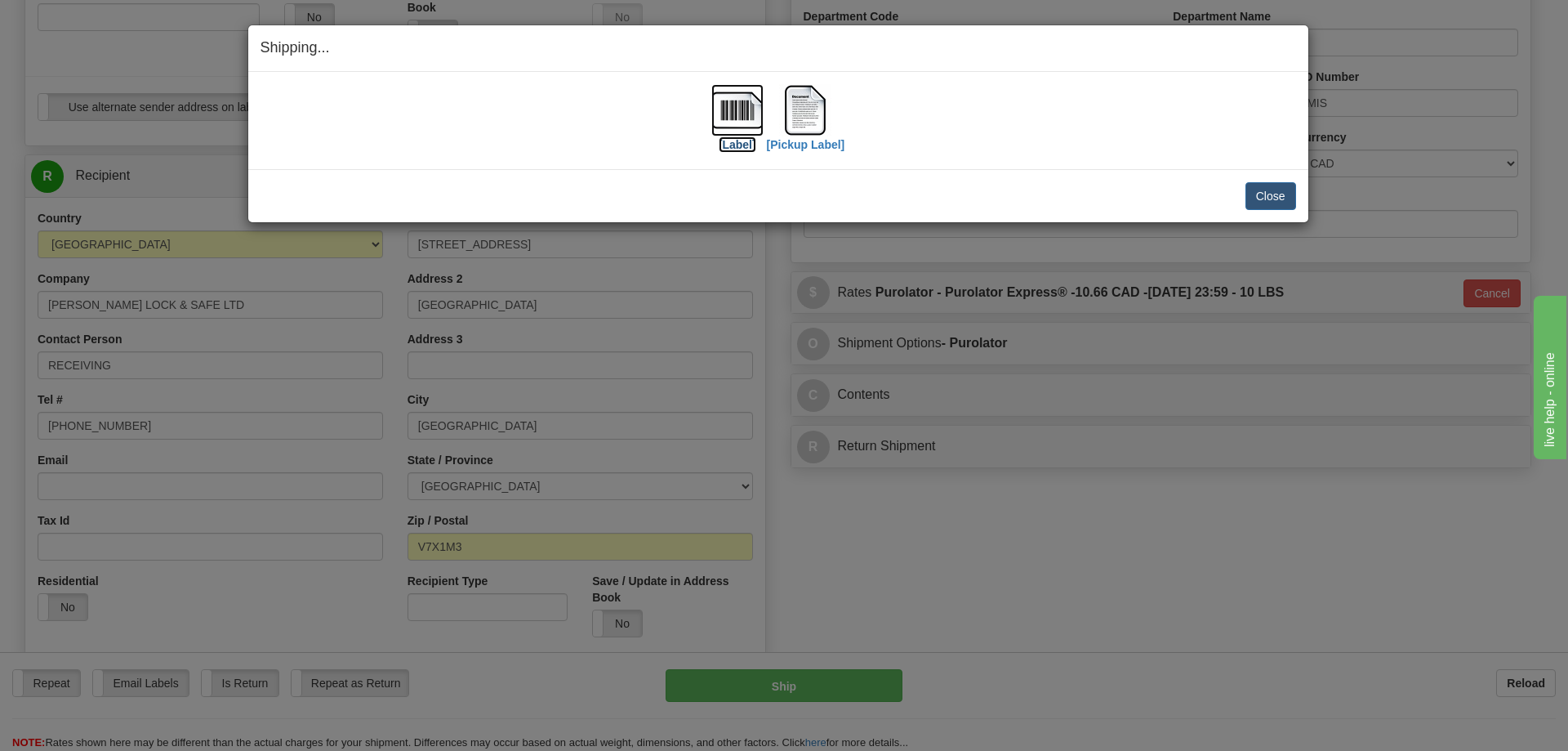
click at [746, 140] on label "[Label]" at bounding box center [737, 144] width 37 height 16
